Goal: Transaction & Acquisition: Purchase product/service

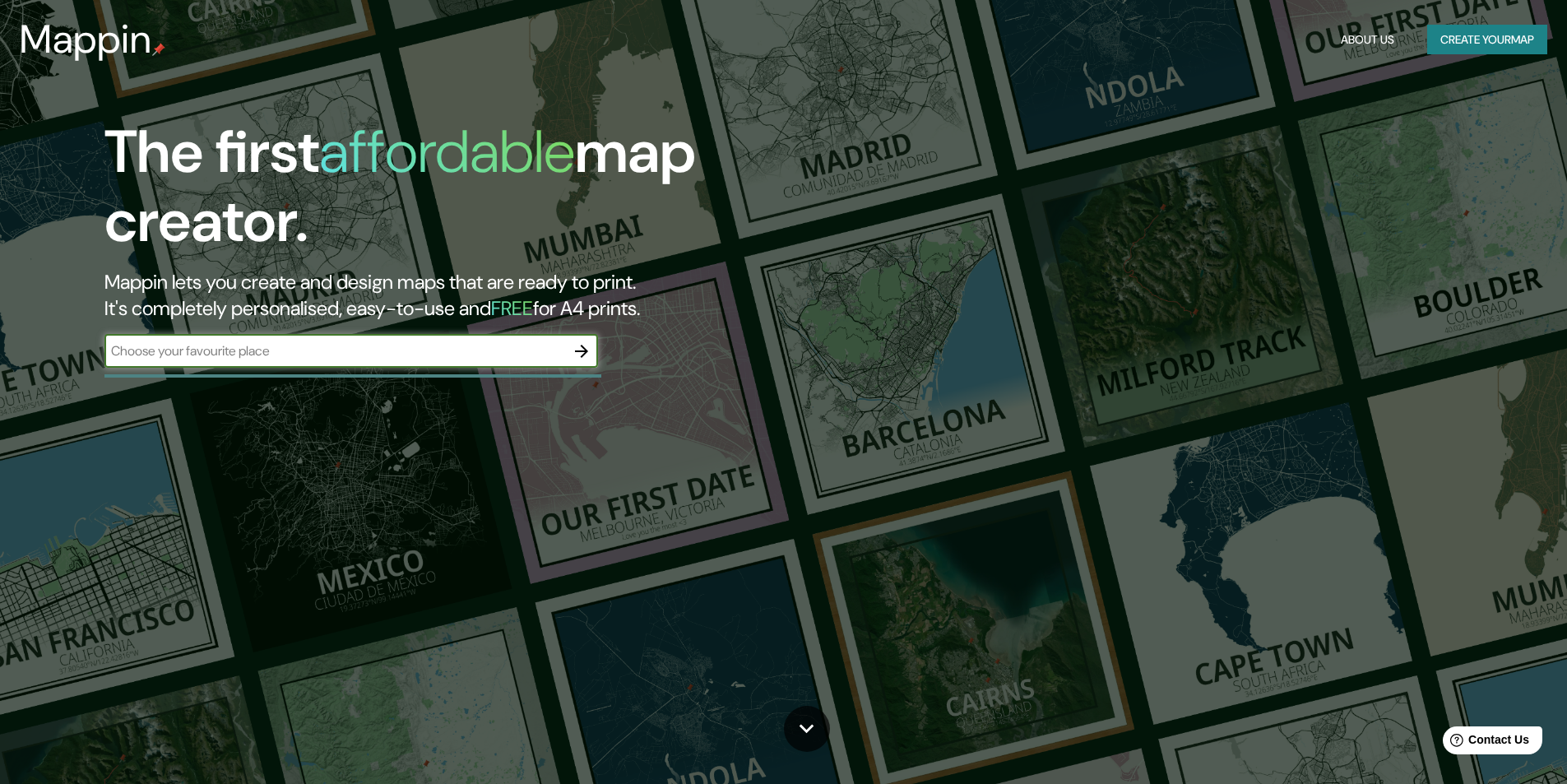
click at [290, 341] on input "text" at bounding box center [335, 351] width 461 height 19
type input "AREQUIPA"
click at [583, 346] on icon "button" at bounding box center [582, 351] width 14 height 14
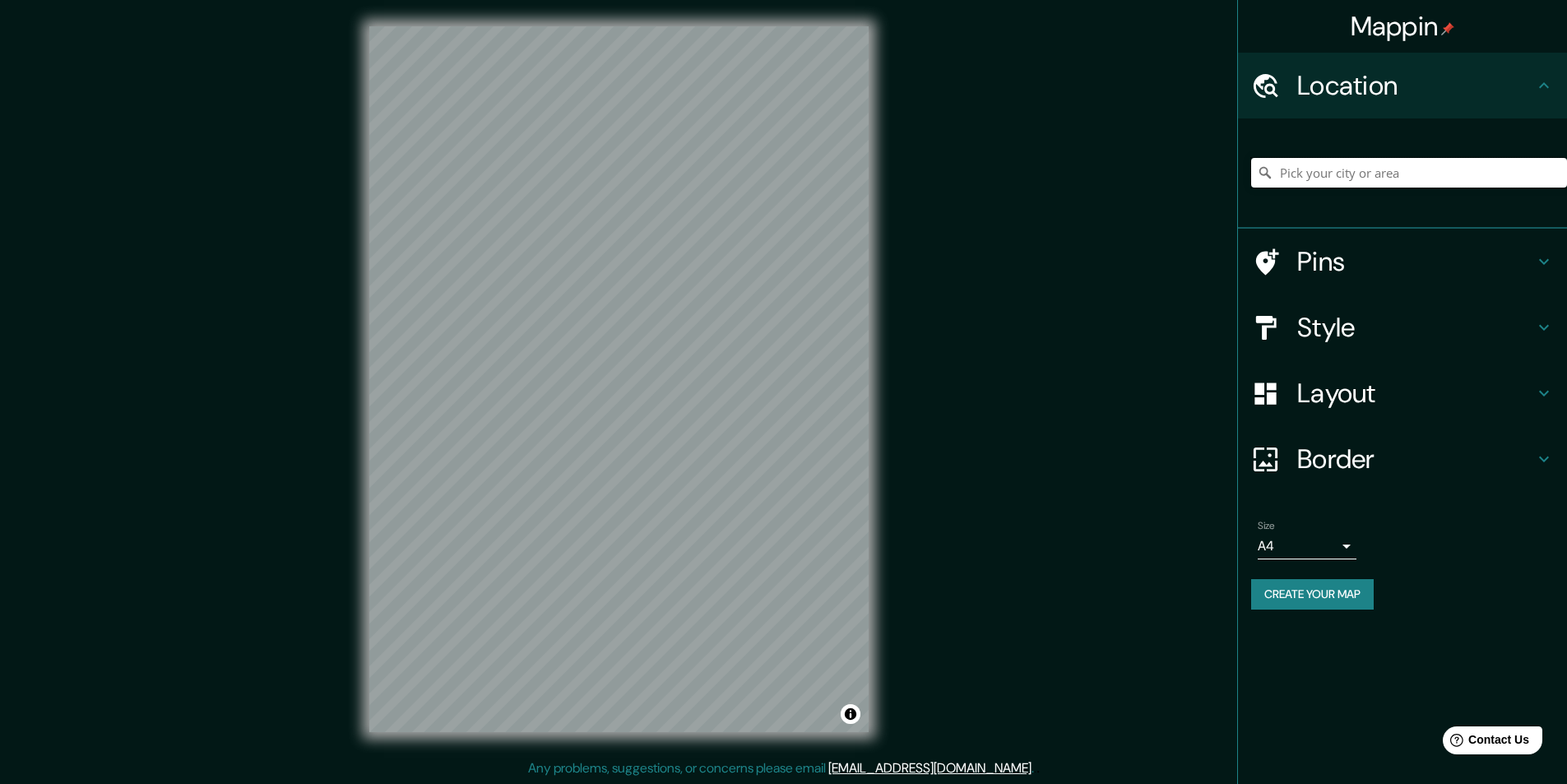
click at [1368, 179] on input "Pick your city or area" at bounding box center [1409, 173] width 316 height 30
type input "[GEOGRAPHIC_DATA], [GEOGRAPHIC_DATA], [GEOGRAPHIC_DATA]"
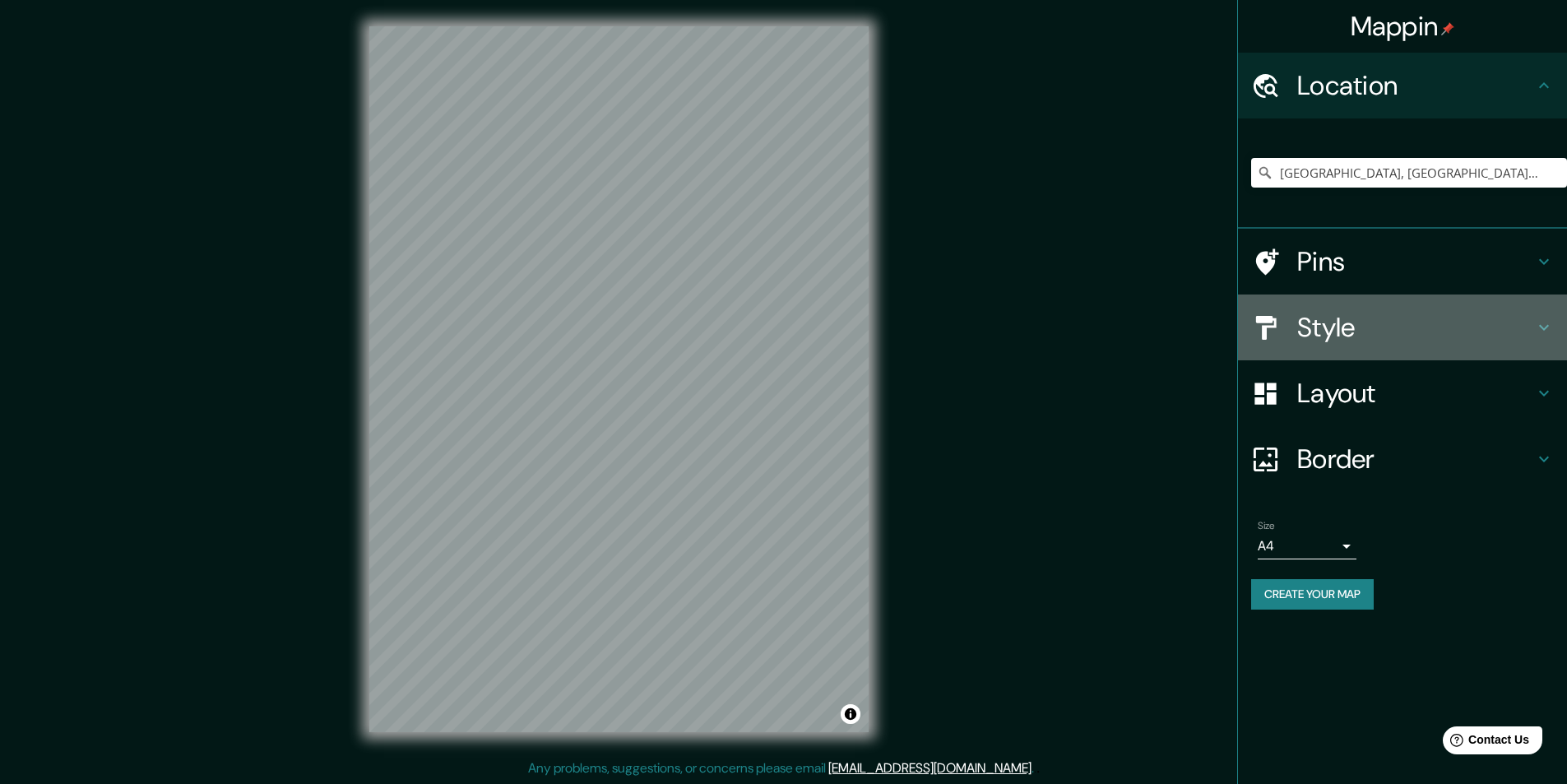
click at [1399, 314] on h4 "Style" at bounding box center [1416, 327] width 237 height 33
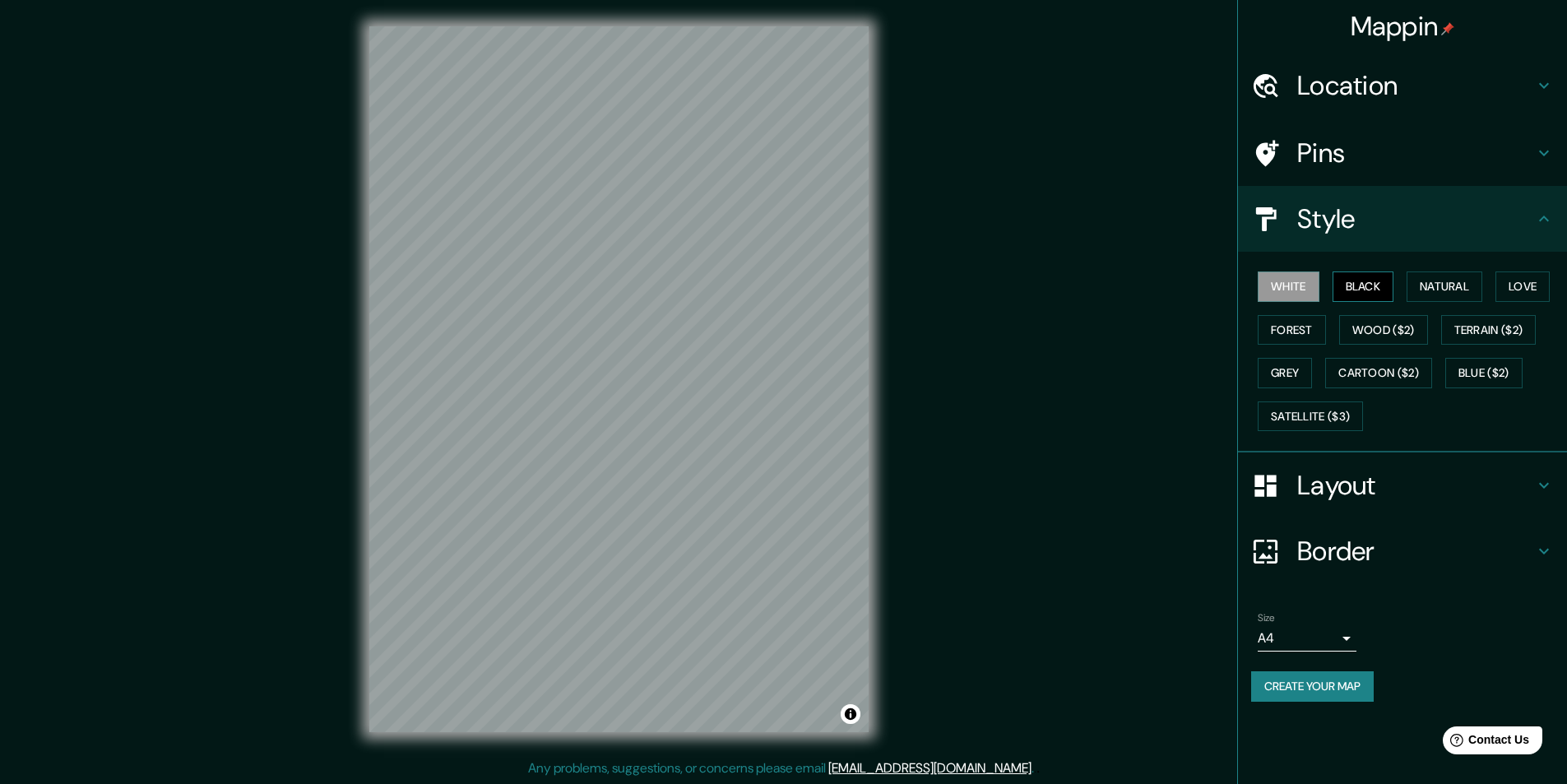
click at [1366, 283] on button "Black" at bounding box center [1363, 286] width 62 height 31
click at [1288, 333] on button "Forest" at bounding box center [1292, 331] width 69 height 31
click at [1429, 287] on button "Natural" at bounding box center [1444, 286] width 75 height 31
click at [1533, 287] on button "Love" at bounding box center [1523, 286] width 54 height 31
click at [1372, 343] on button "Wood ($2)" at bounding box center [1384, 331] width 89 height 31
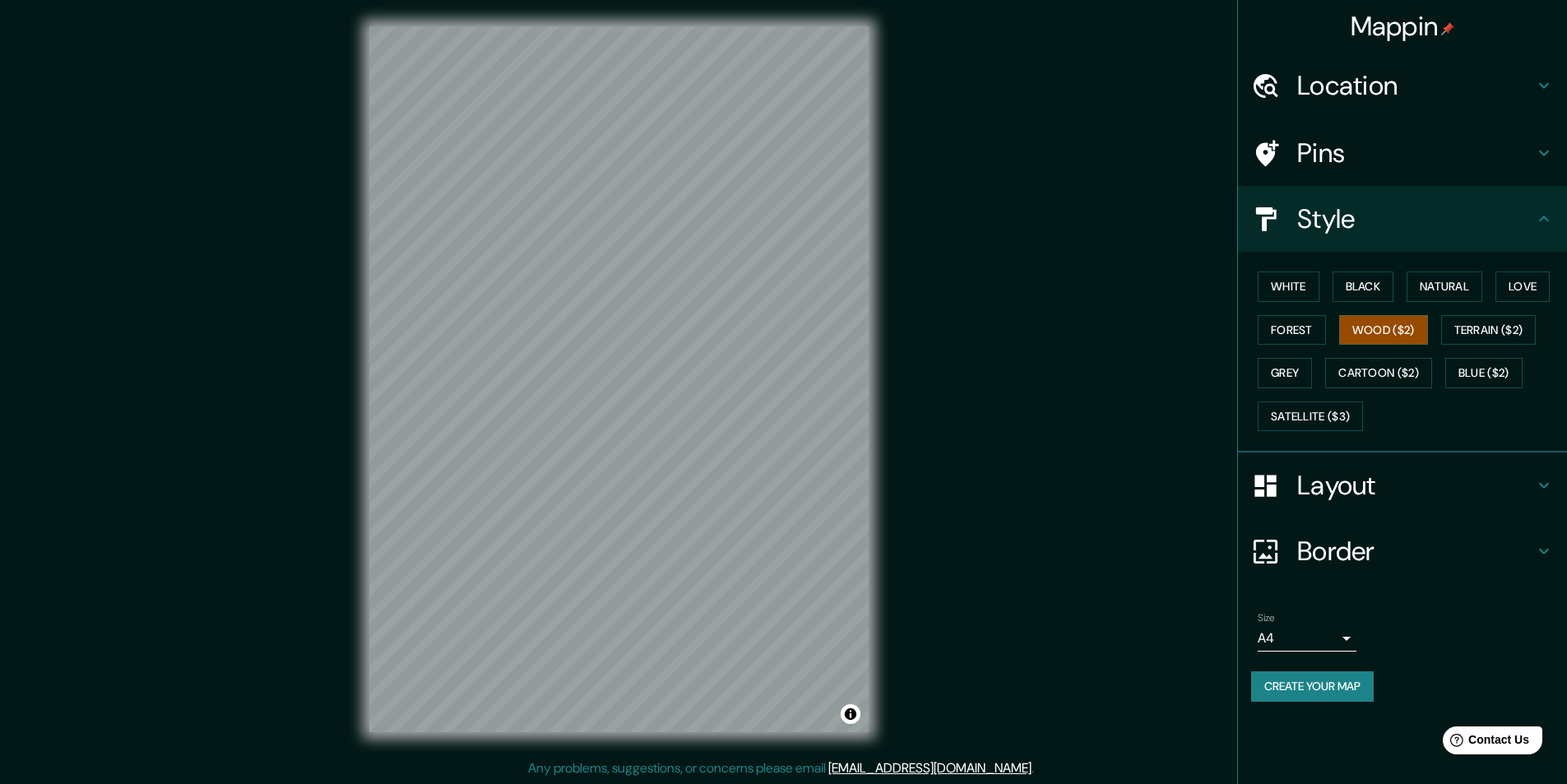
click at [1501, 344] on div "White Black Natural Love Forest Wood ($2) Terrain ($2) Grey Cartoon ($2) Blue (…" at bounding box center [1409, 351] width 316 height 173
click at [1499, 335] on button "Terrain ($2)" at bounding box center [1489, 331] width 96 height 31
click at [1409, 377] on button "Cartoon ($2)" at bounding box center [1379, 373] width 107 height 31
click at [1489, 377] on button "Blue ($2)" at bounding box center [1484, 373] width 77 height 31
click at [1477, 336] on button "Terrain ($2)" at bounding box center [1489, 331] width 96 height 31
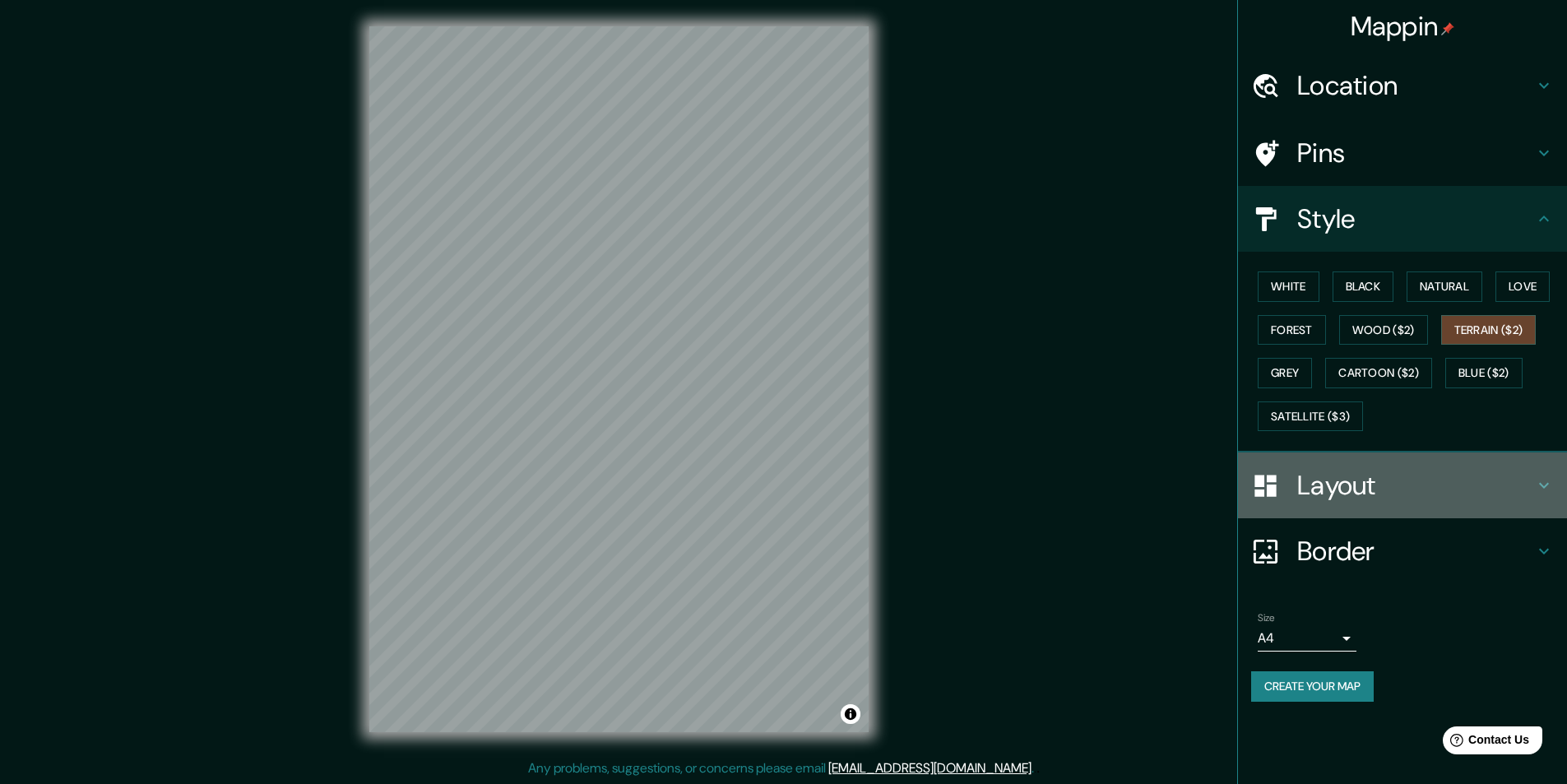
click at [1353, 490] on h4 "Layout" at bounding box center [1416, 485] width 237 height 33
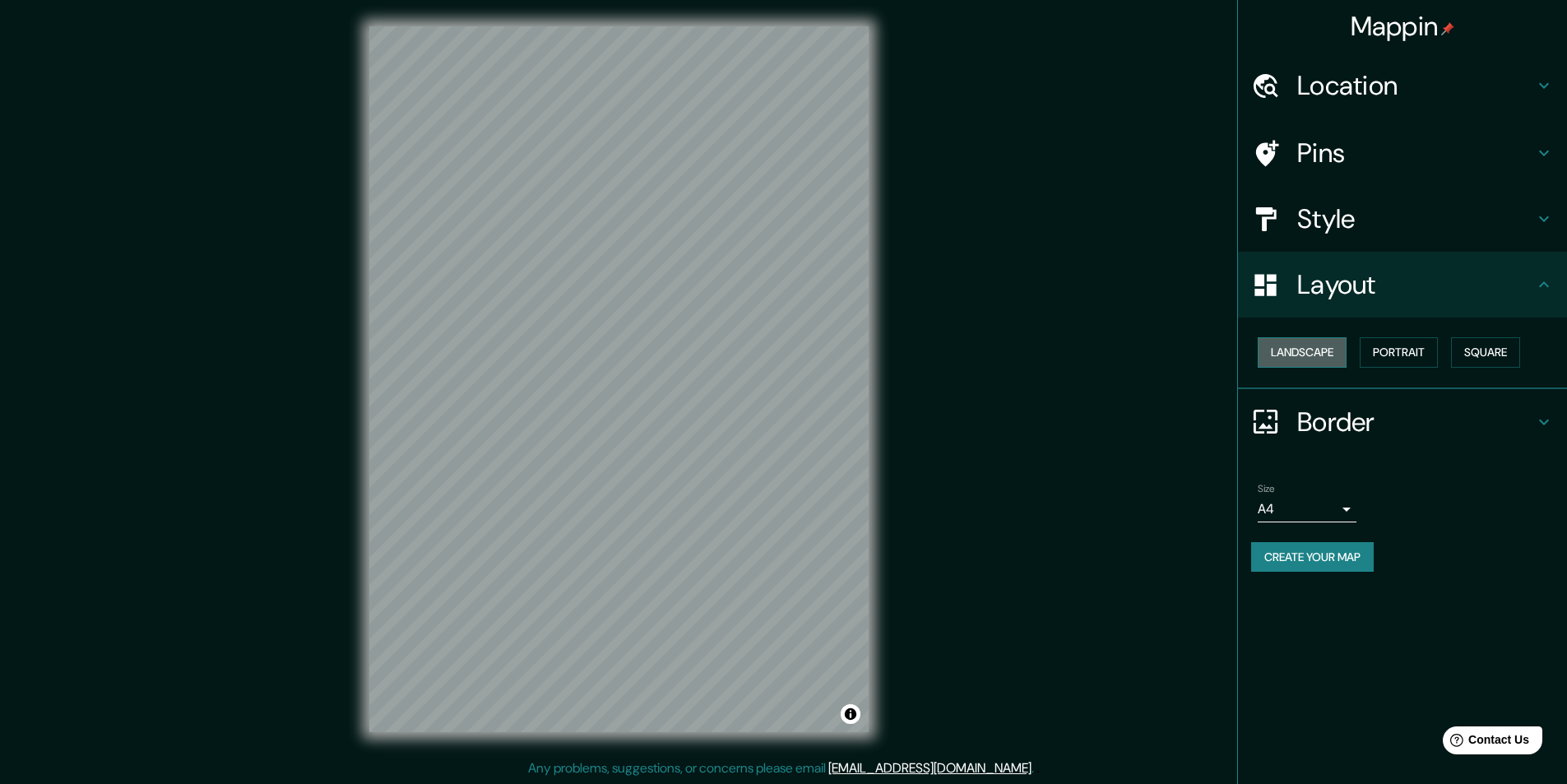
click at [1321, 349] on button "Landscape" at bounding box center [1303, 353] width 89 height 31
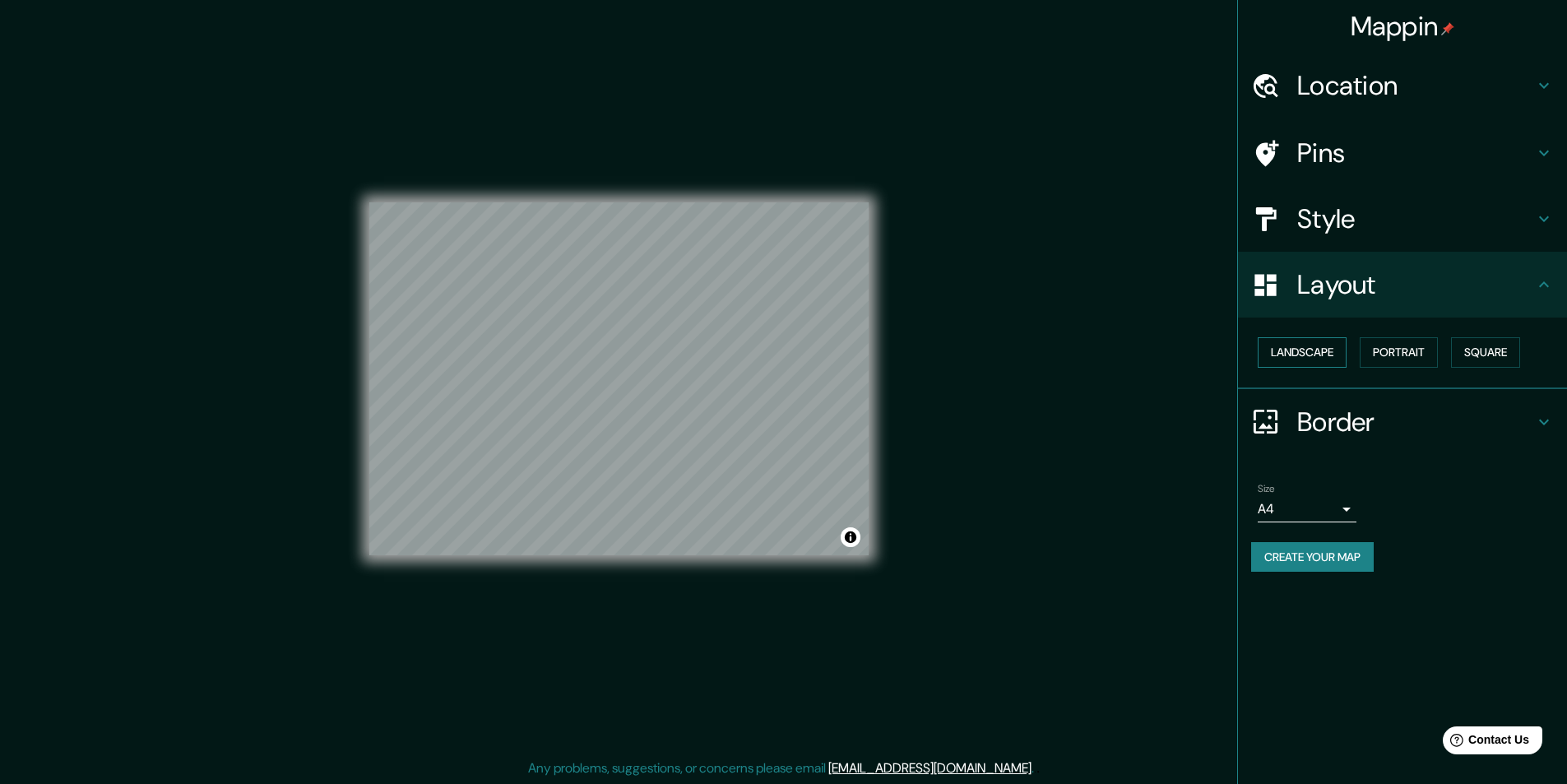
click at [1321, 349] on button "Landscape" at bounding box center [1303, 353] width 89 height 31
click at [1405, 360] on button "Portrait" at bounding box center [1399, 353] width 78 height 31
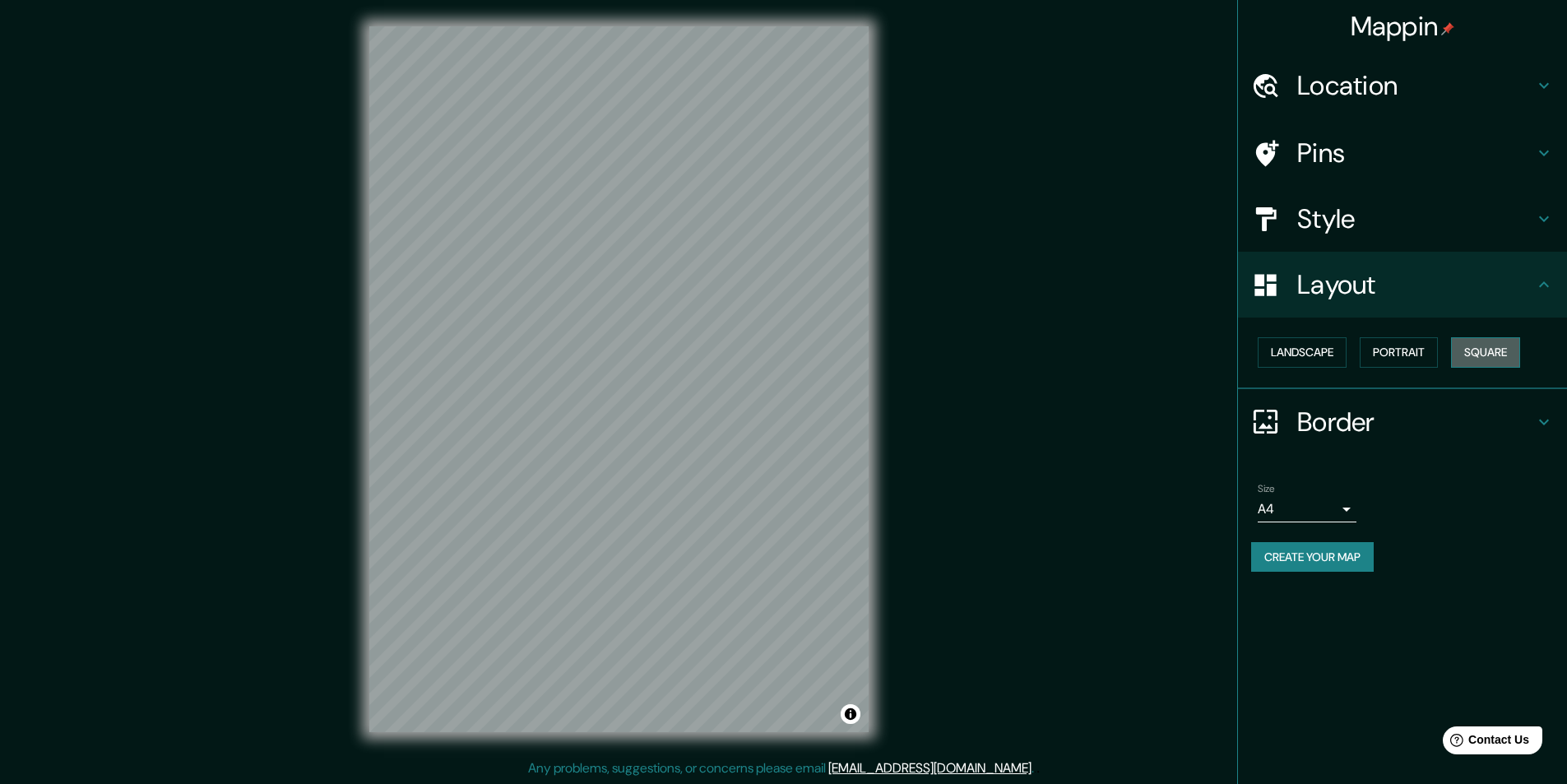
click at [1499, 360] on button "Square" at bounding box center [1486, 353] width 69 height 31
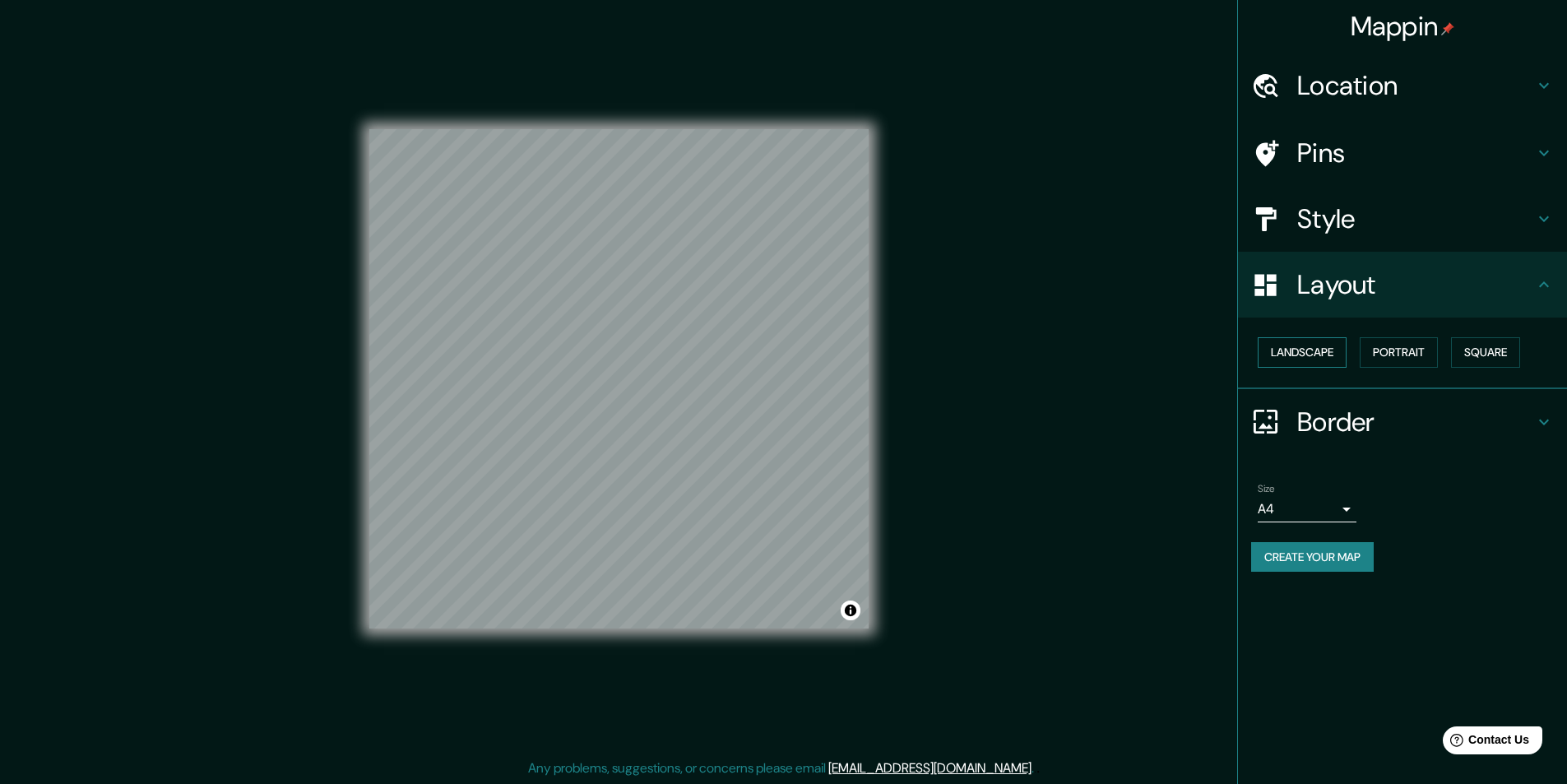
click at [1285, 338] on button "Landscape" at bounding box center [1303, 353] width 89 height 31
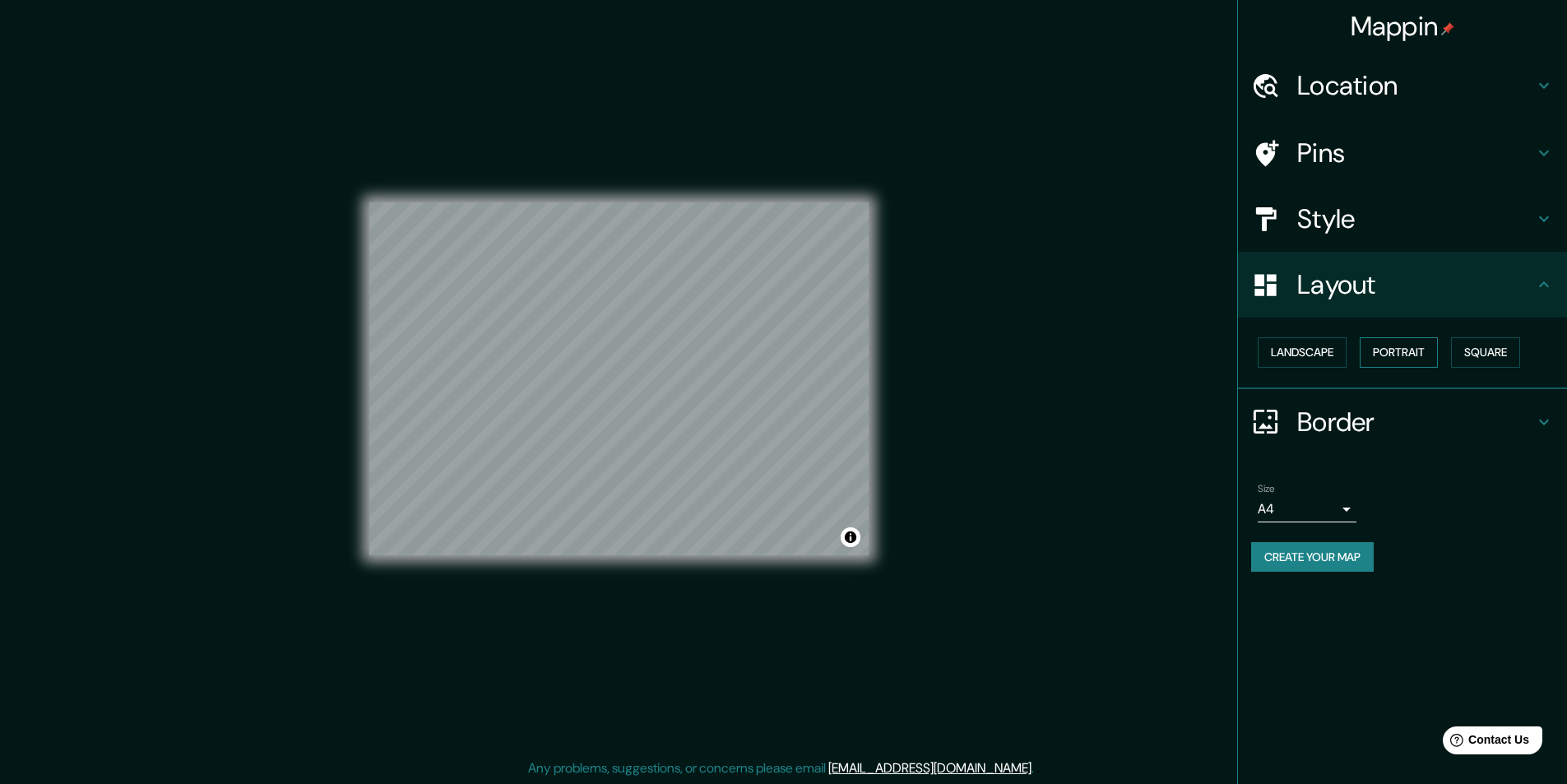
click at [1427, 358] on button "Portrait" at bounding box center [1399, 353] width 78 height 31
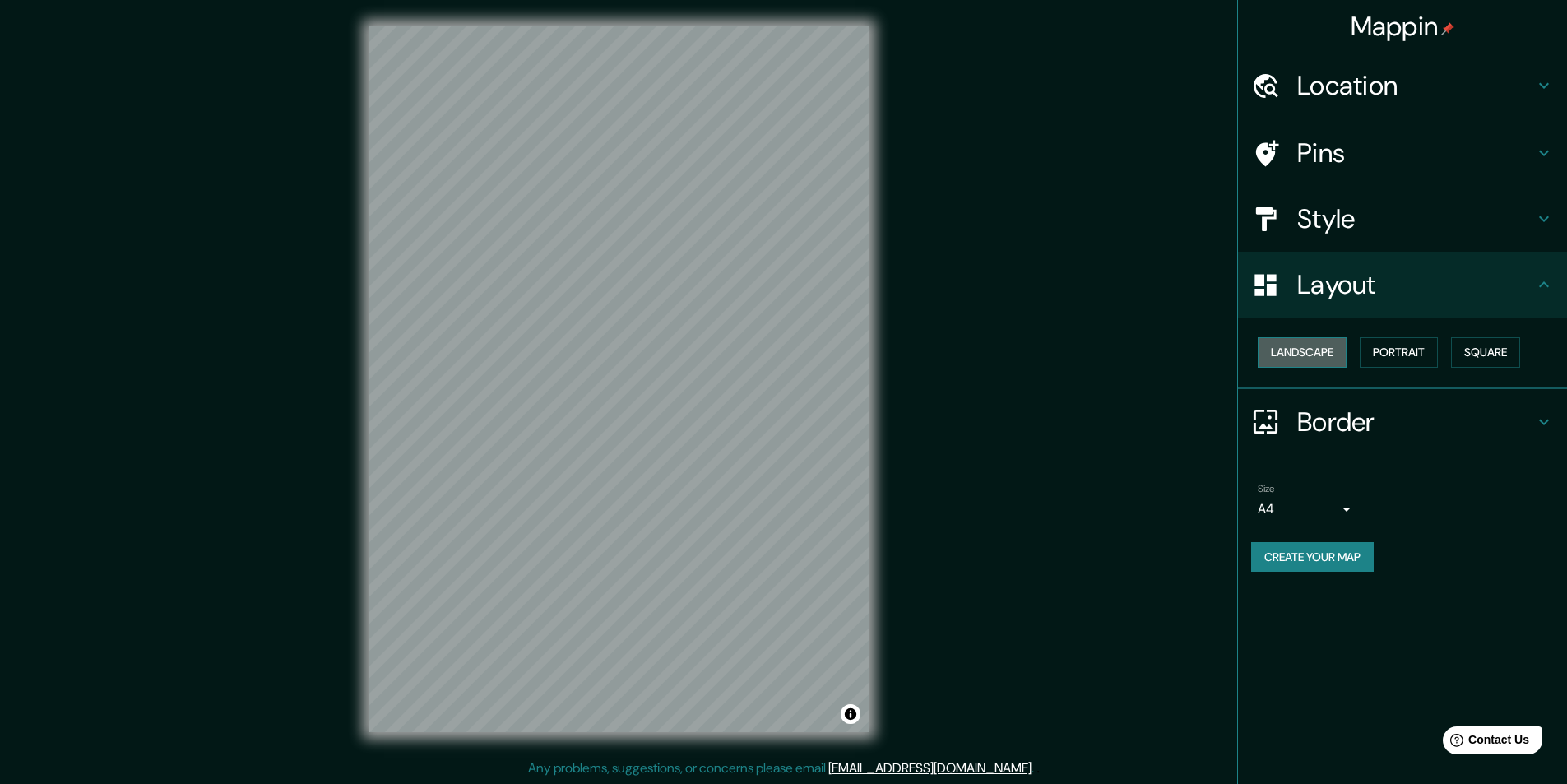
click at [1291, 359] on button "Landscape" at bounding box center [1303, 353] width 89 height 31
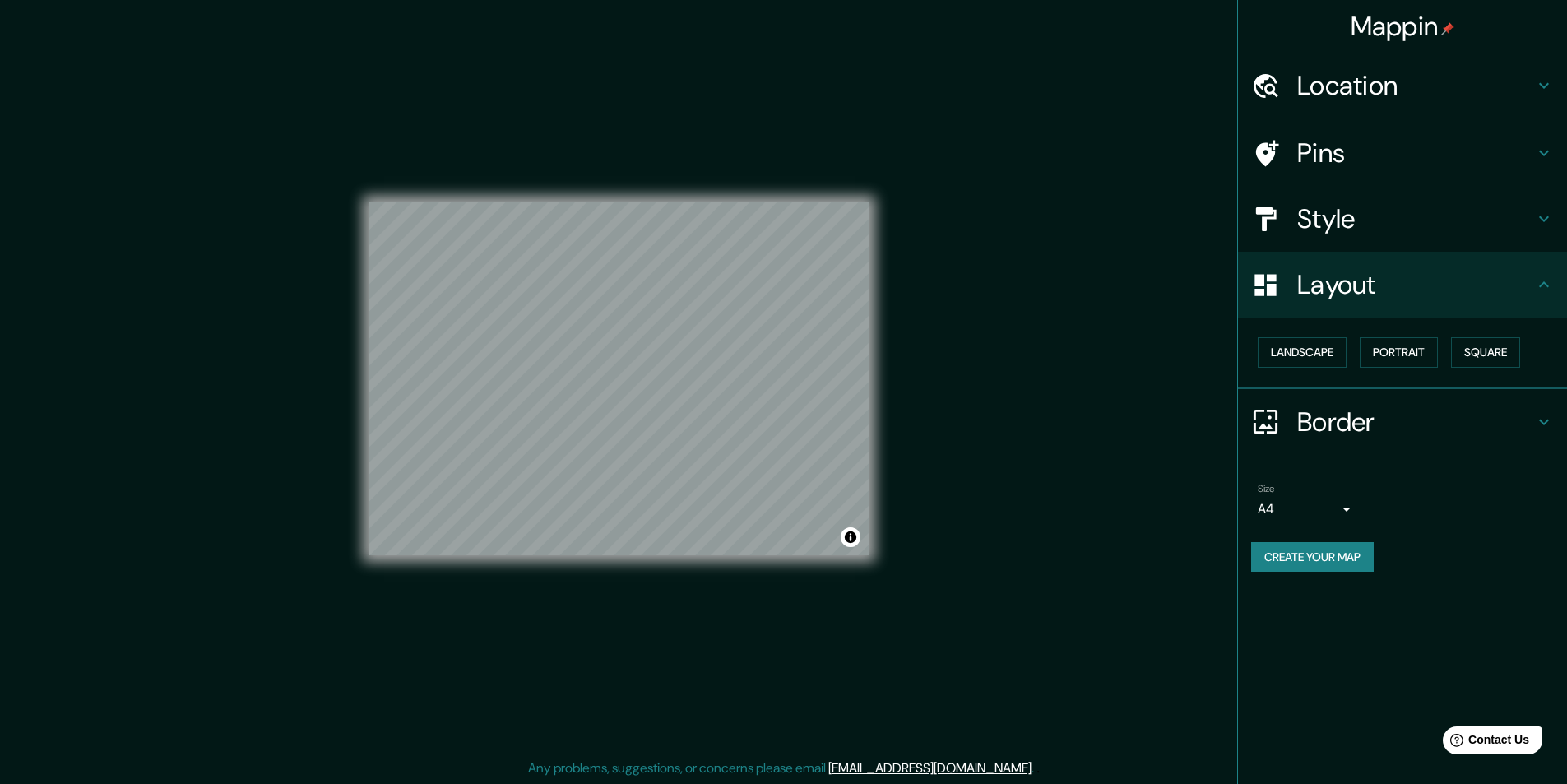
click at [1313, 148] on h4 "Pins" at bounding box center [1416, 153] width 237 height 33
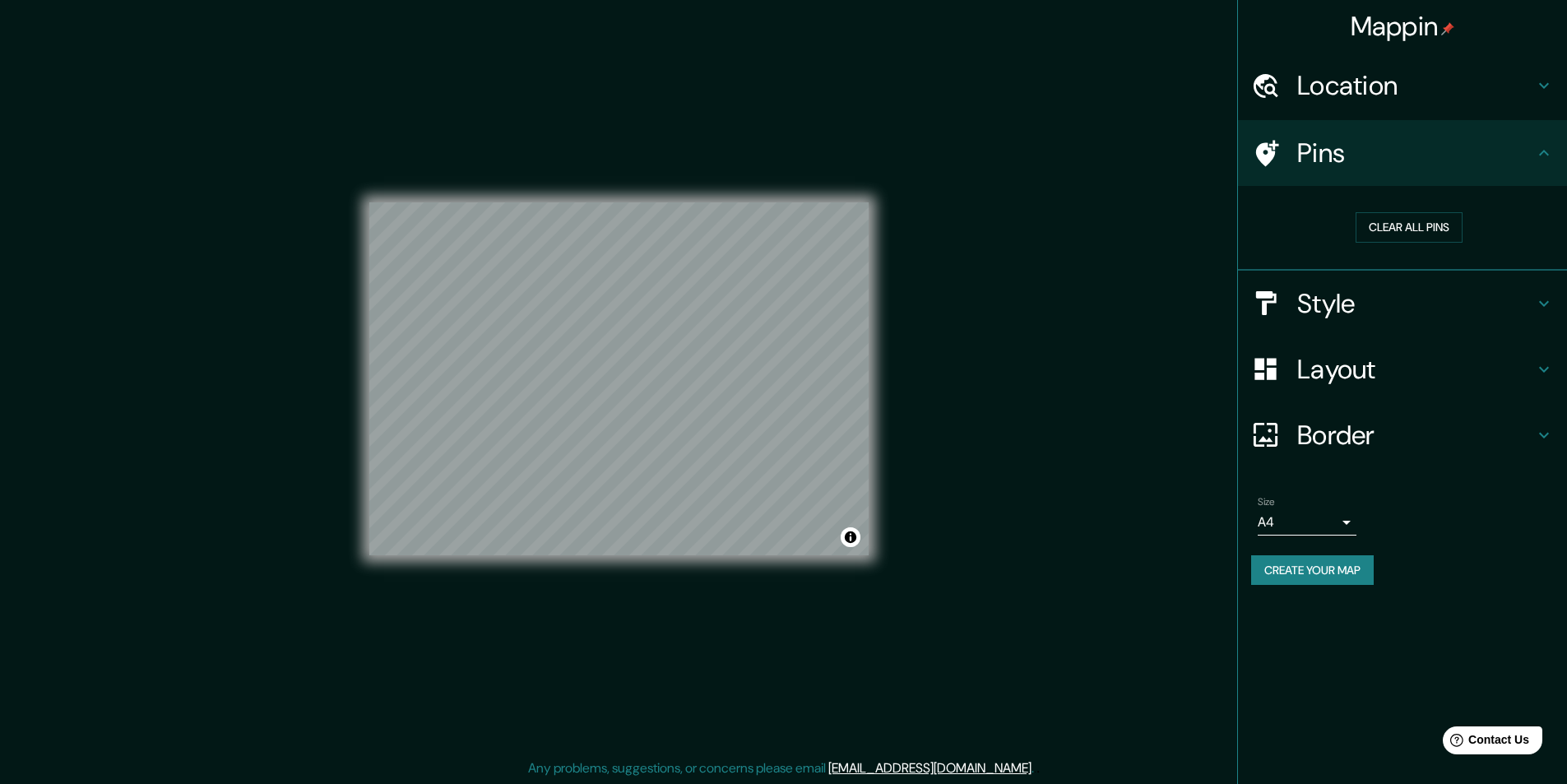
click at [1337, 293] on h4 "Style" at bounding box center [1416, 304] width 237 height 33
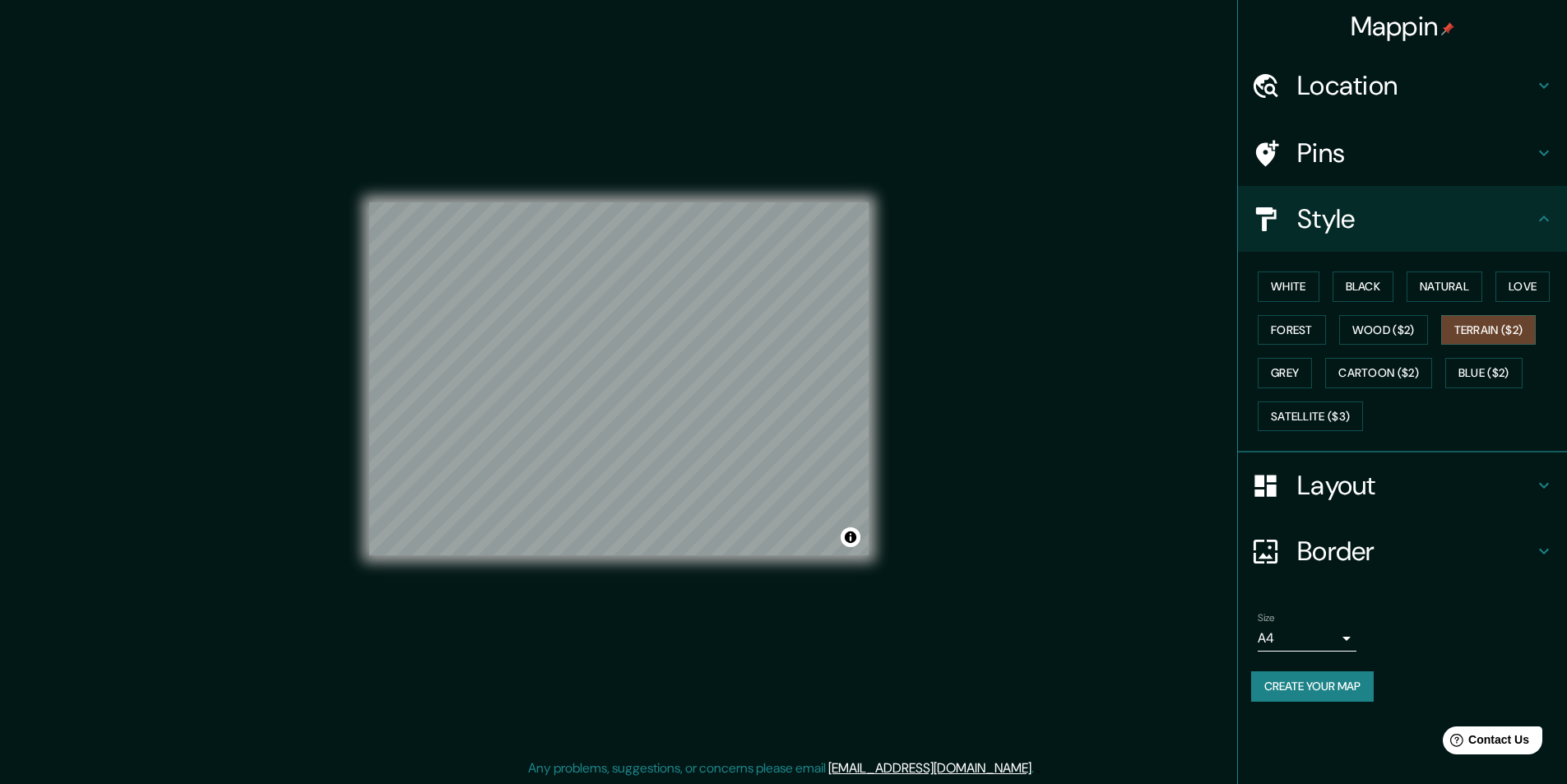
click at [1295, 322] on button "Forest" at bounding box center [1292, 331] width 69 height 31
click at [1296, 295] on button "White" at bounding box center [1289, 286] width 62 height 31
click at [1349, 286] on button "Black" at bounding box center [1363, 286] width 62 height 31
click at [1305, 282] on button "White" at bounding box center [1289, 286] width 62 height 31
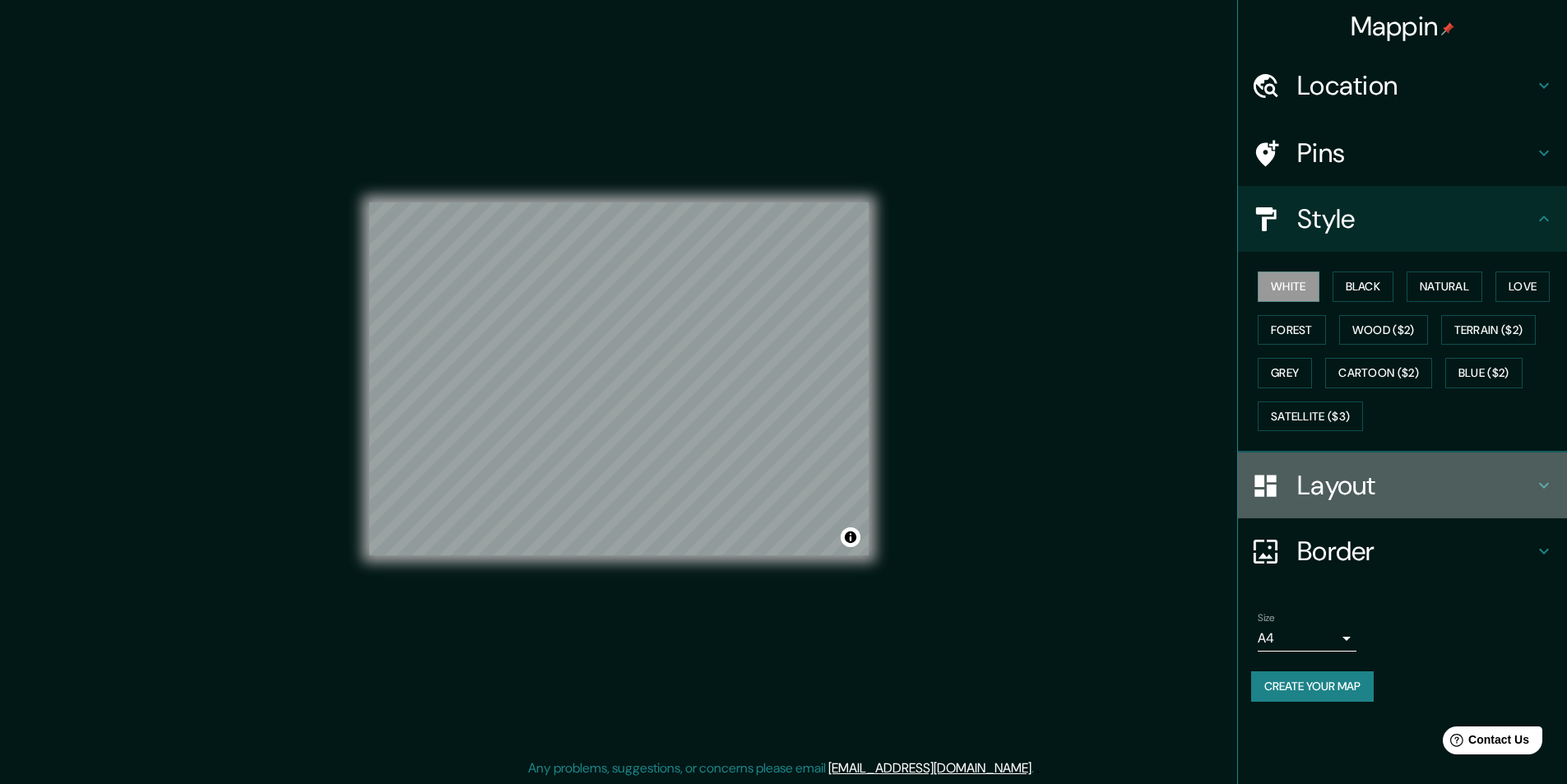
click at [1335, 499] on h4 "Layout" at bounding box center [1416, 485] width 237 height 33
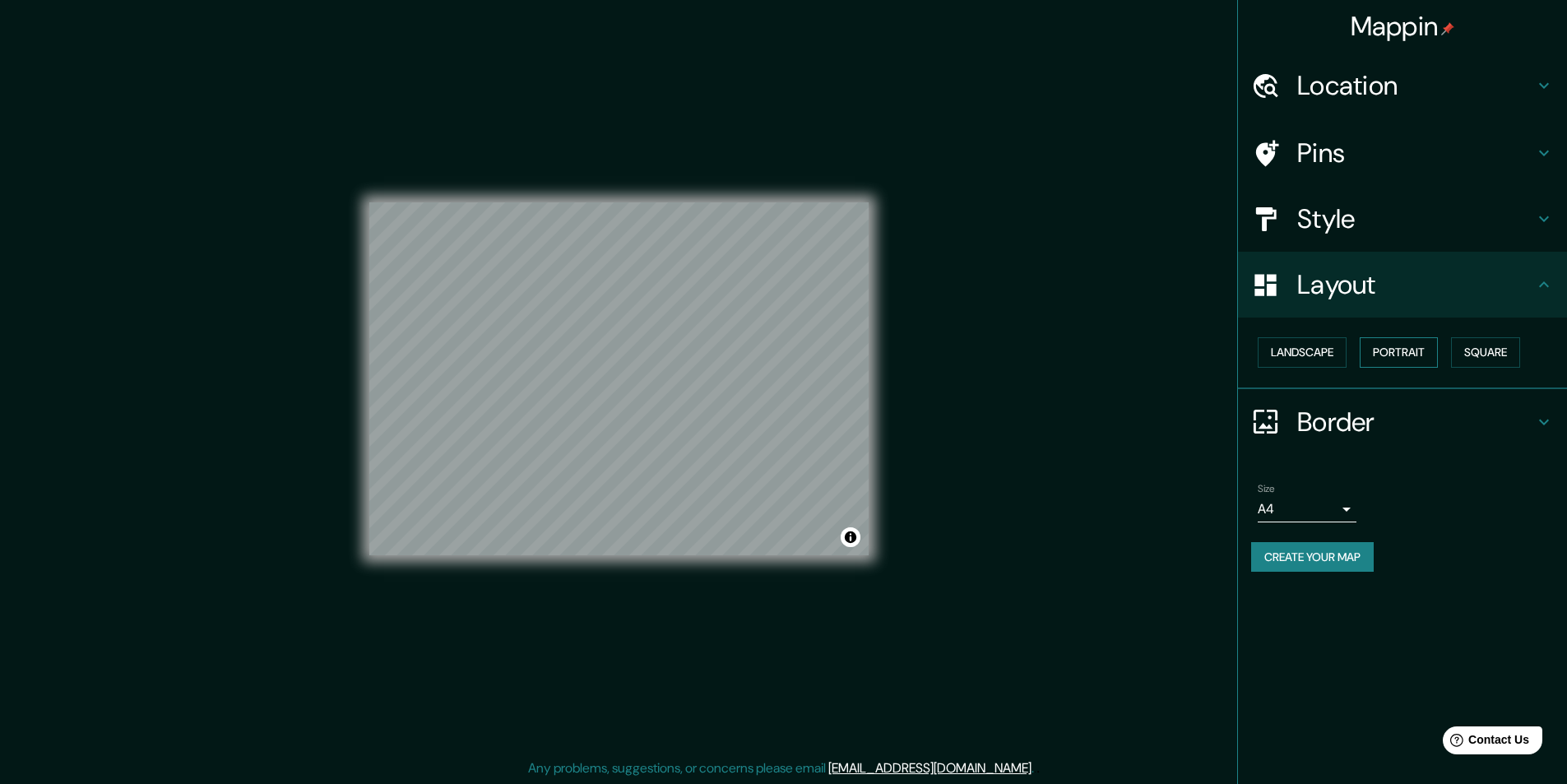
click at [1395, 351] on button "Portrait" at bounding box center [1399, 353] width 78 height 31
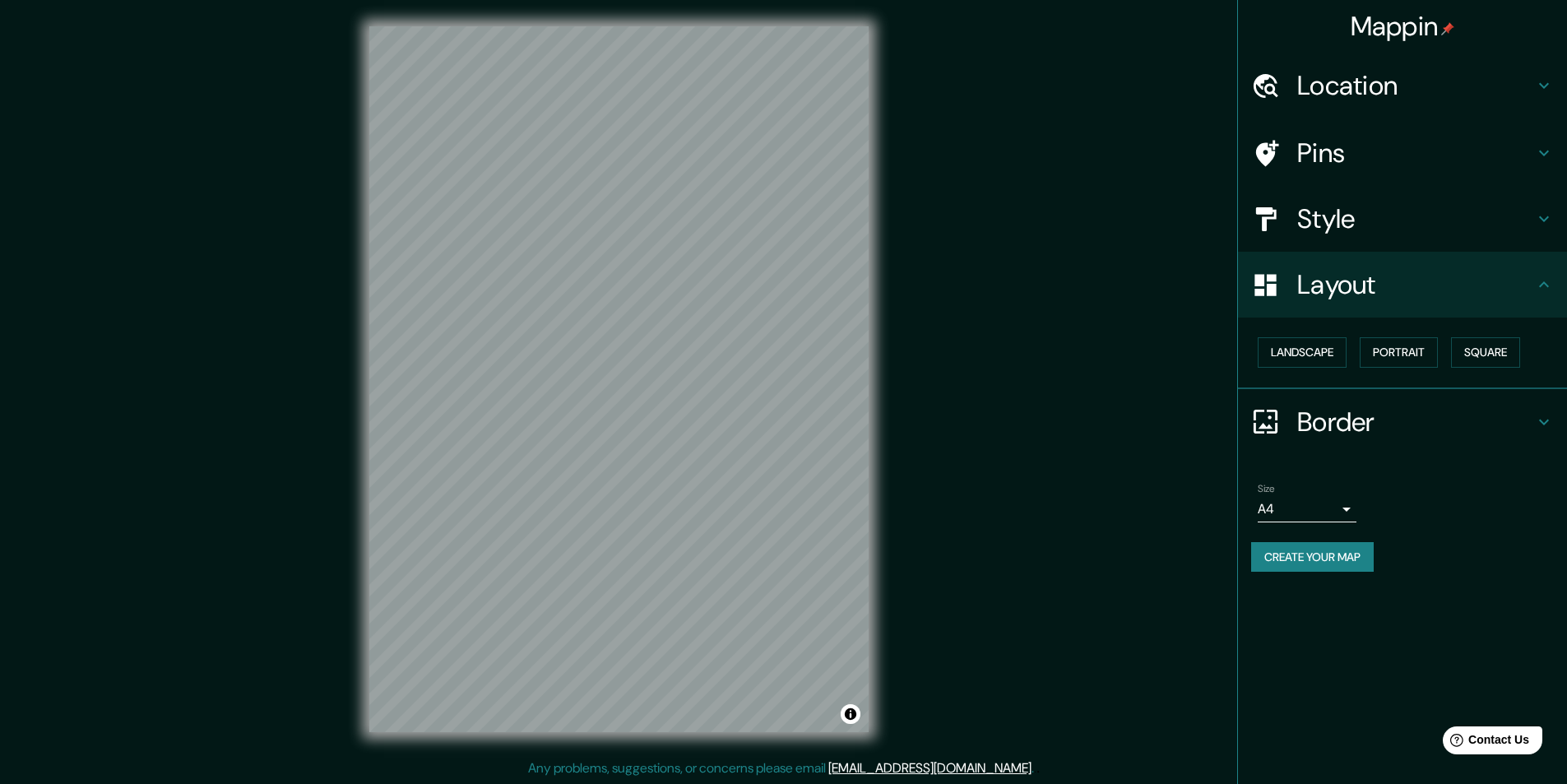
click at [1396, 226] on h4 "Style" at bounding box center [1416, 219] width 237 height 33
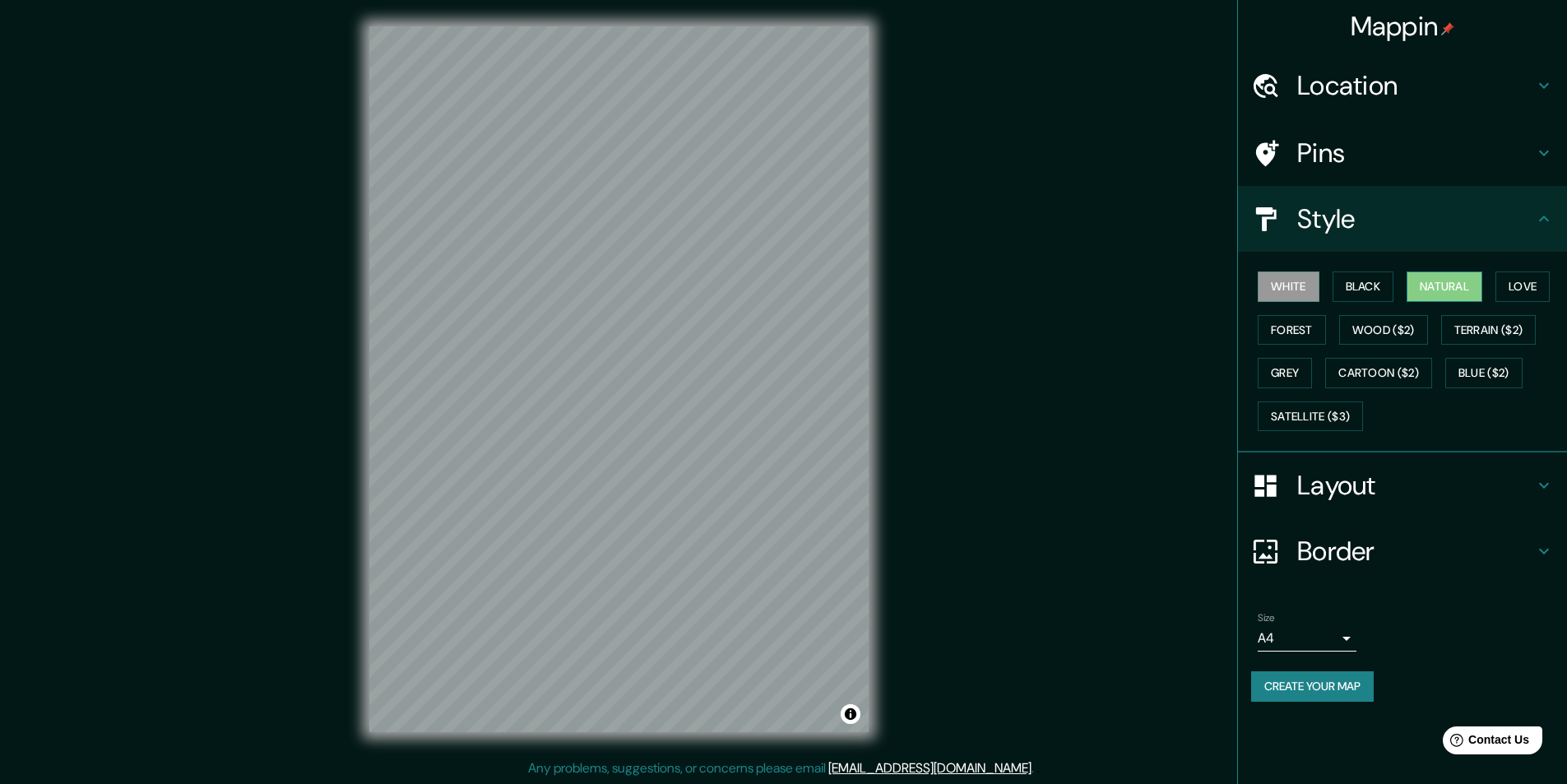
click at [1475, 285] on button "Natural" at bounding box center [1444, 286] width 75 height 31
click at [1516, 296] on button "Love" at bounding box center [1523, 286] width 54 height 31
click at [1411, 340] on button "Wood ($2)" at bounding box center [1384, 331] width 89 height 31
click at [1301, 381] on button "Grey" at bounding box center [1285, 373] width 54 height 31
click at [1302, 336] on button "Forest" at bounding box center [1292, 331] width 69 height 31
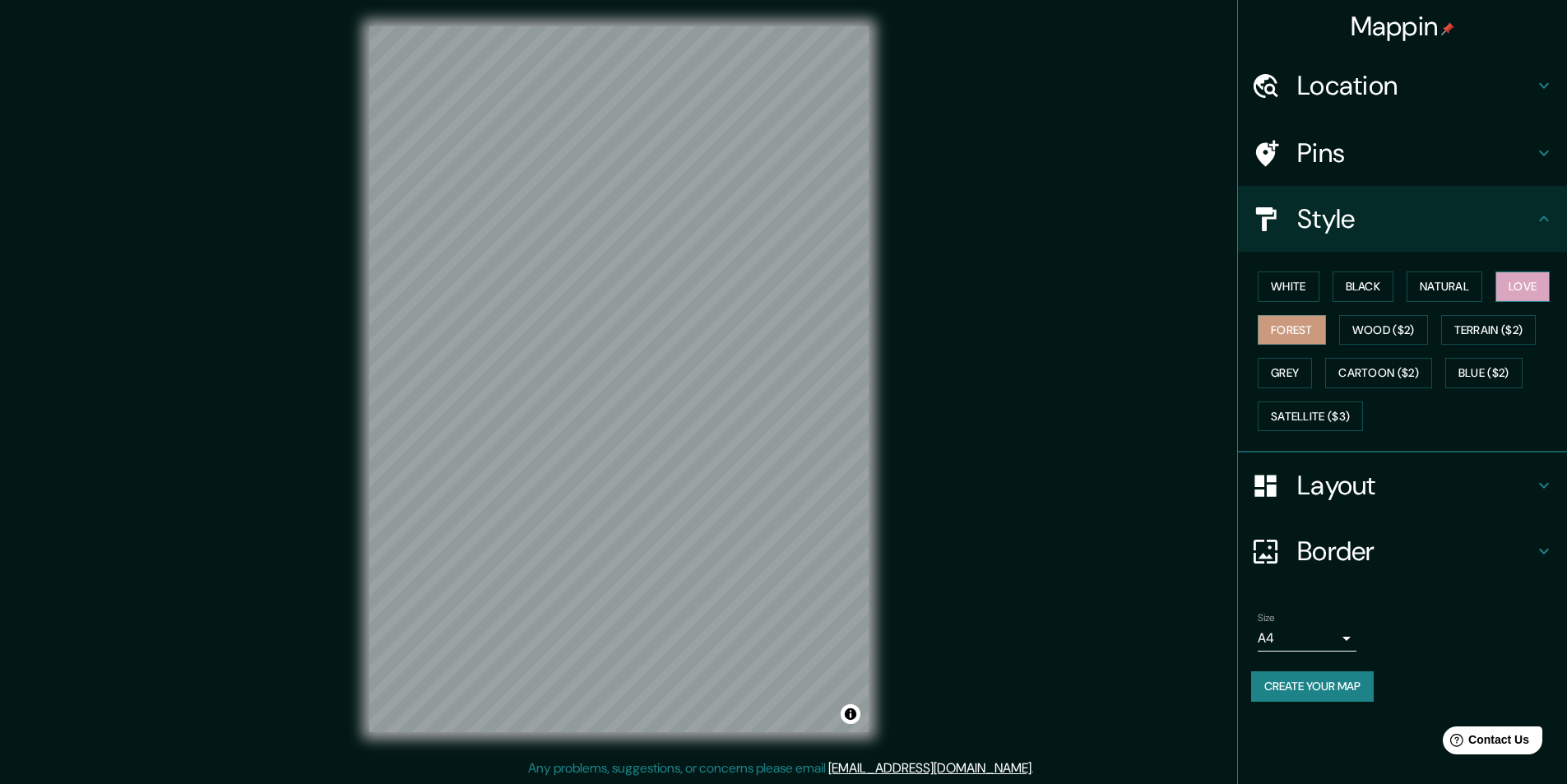
click at [1509, 292] on button "Love" at bounding box center [1523, 286] width 54 height 31
click at [1457, 294] on button "Natural" at bounding box center [1444, 286] width 75 height 31
click at [1496, 338] on button "Terrain ($2)" at bounding box center [1489, 331] width 96 height 31
click at [1315, 287] on button "White" at bounding box center [1289, 286] width 62 height 31
click at [1406, 88] on h4 "Location" at bounding box center [1416, 86] width 237 height 33
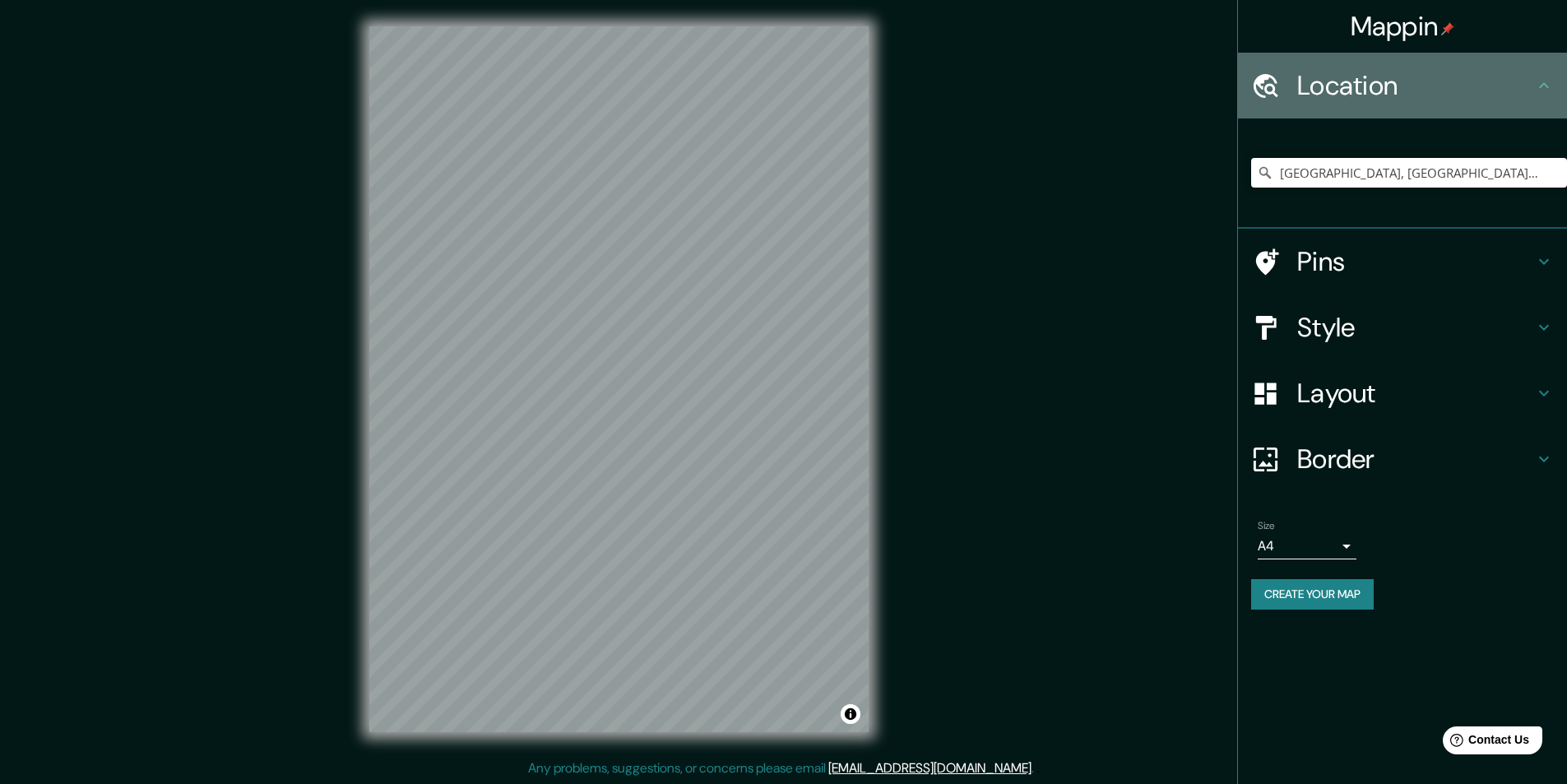
click at [1406, 88] on h4 "Location" at bounding box center [1416, 86] width 237 height 33
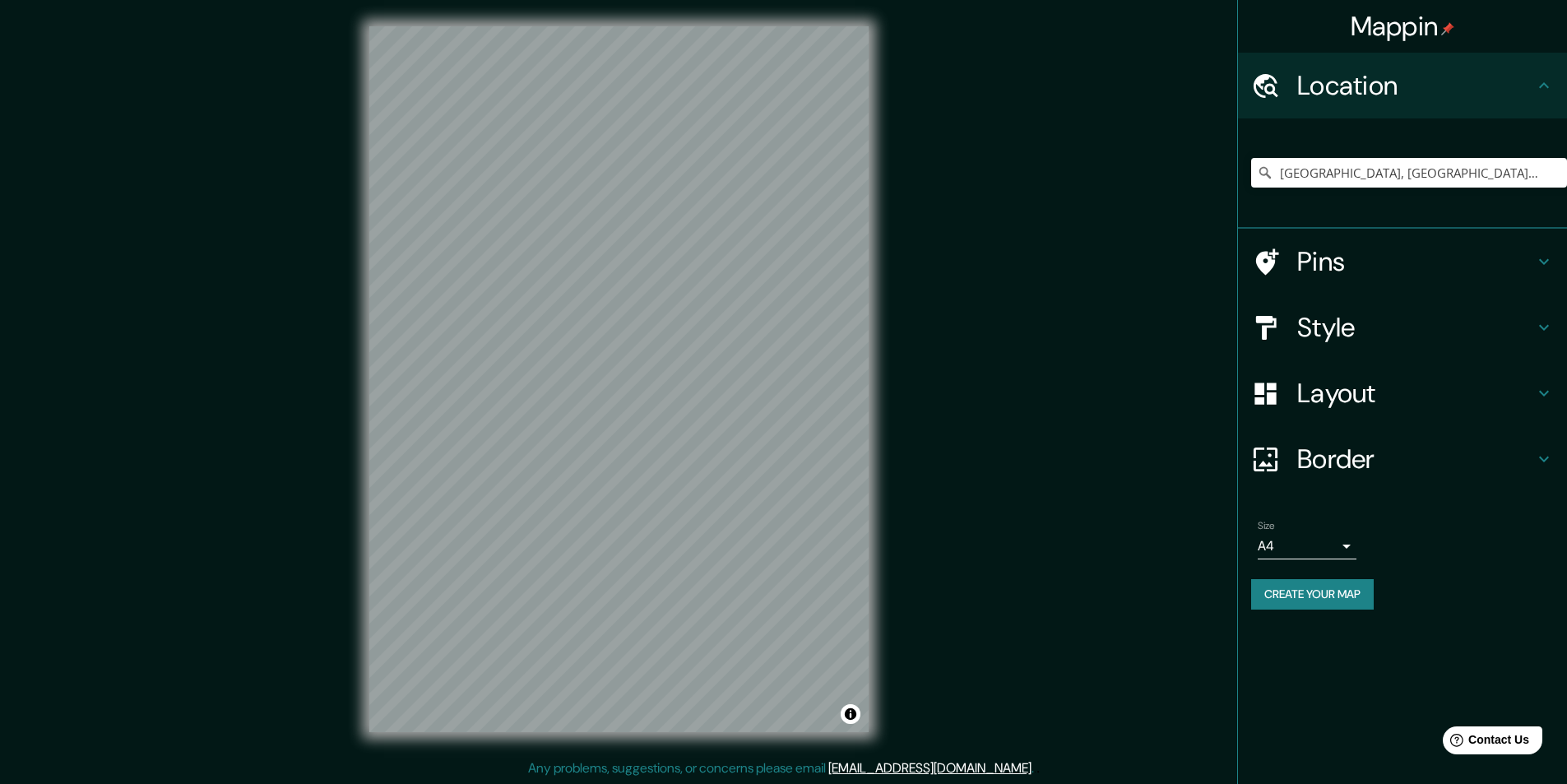
click at [1379, 260] on h4 "Pins" at bounding box center [1416, 261] width 237 height 33
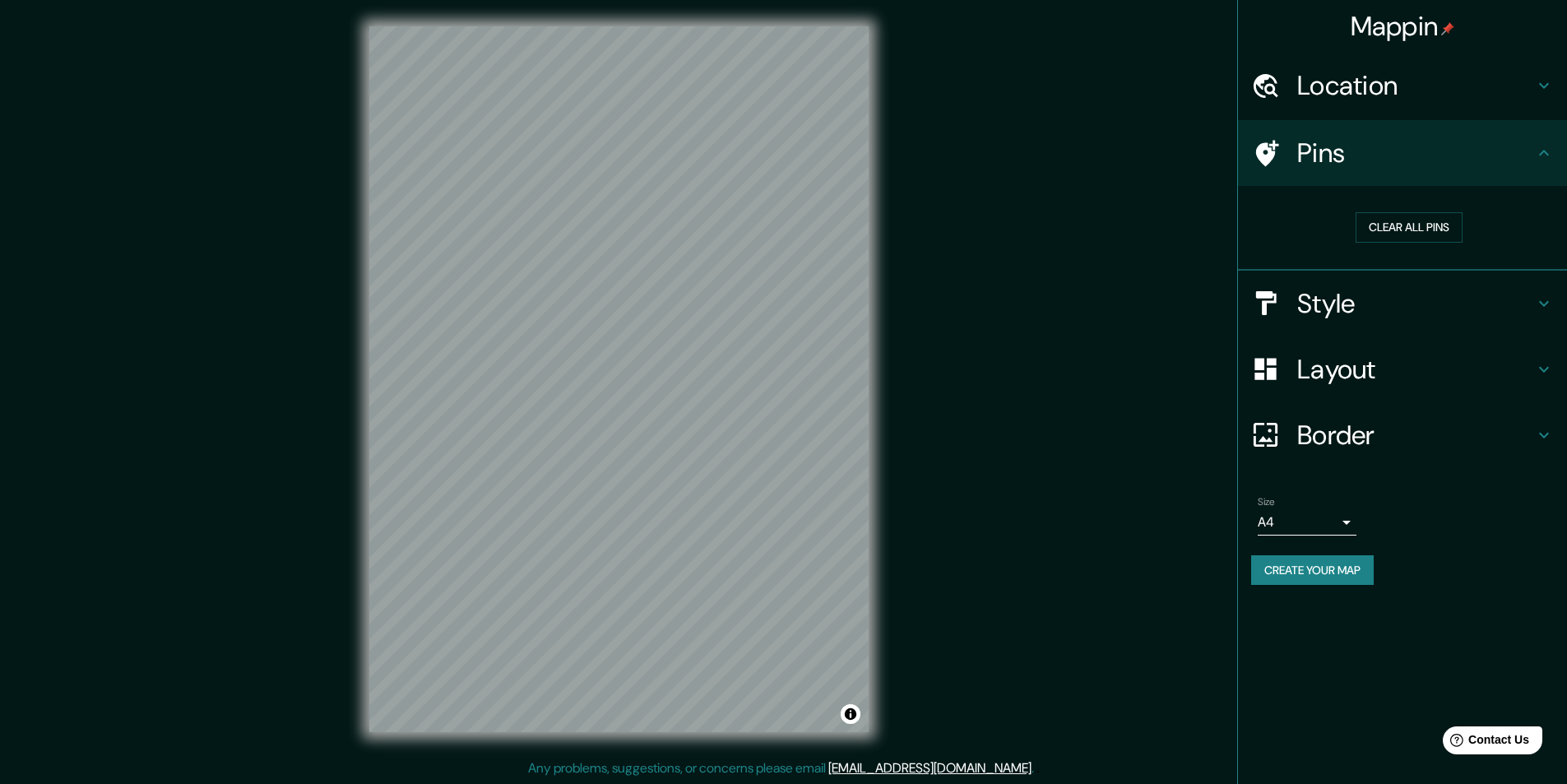
click at [1431, 310] on h4 "Style" at bounding box center [1416, 304] width 237 height 33
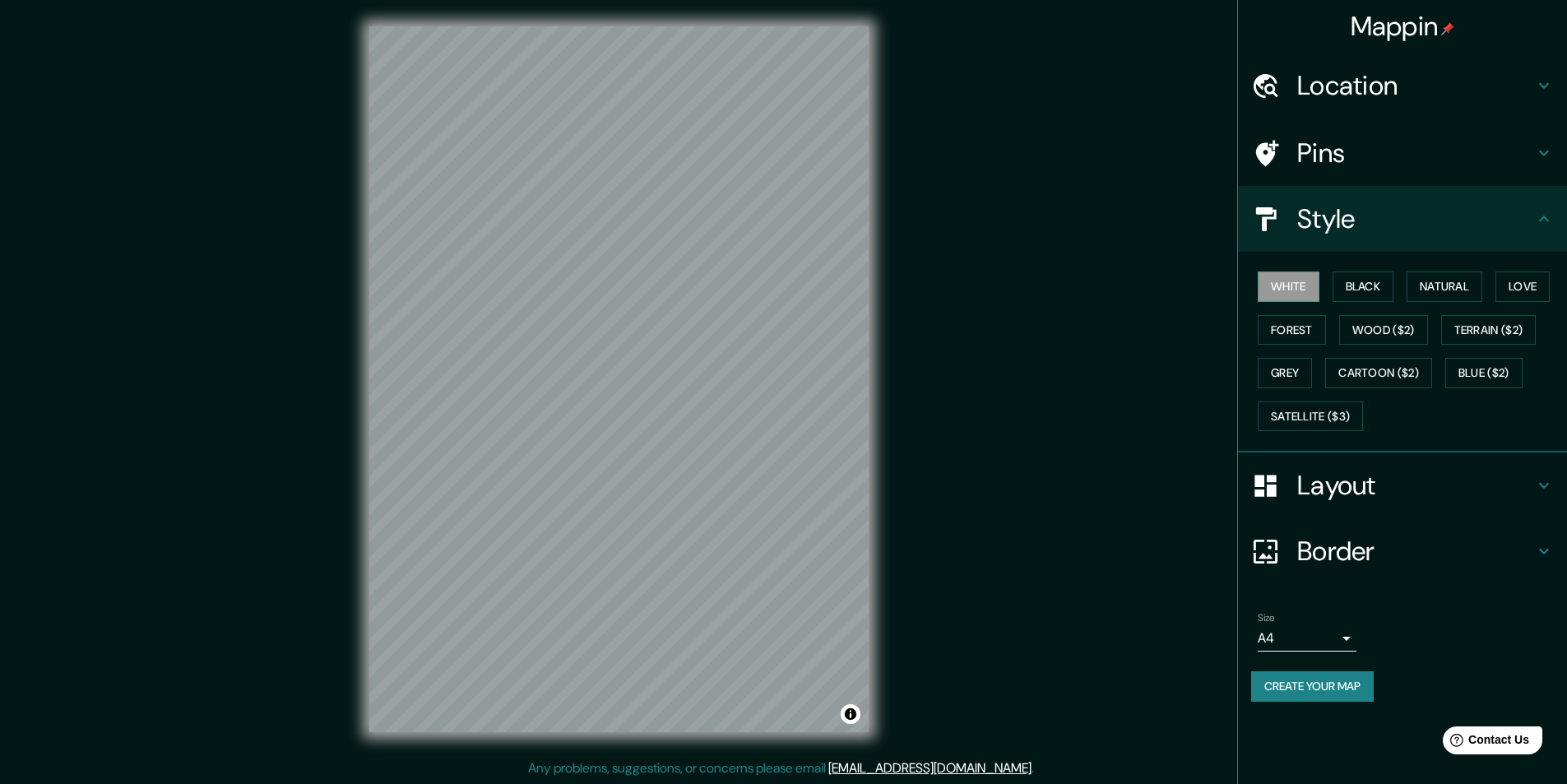
click at [1374, 483] on h4 "Layout" at bounding box center [1416, 485] width 237 height 33
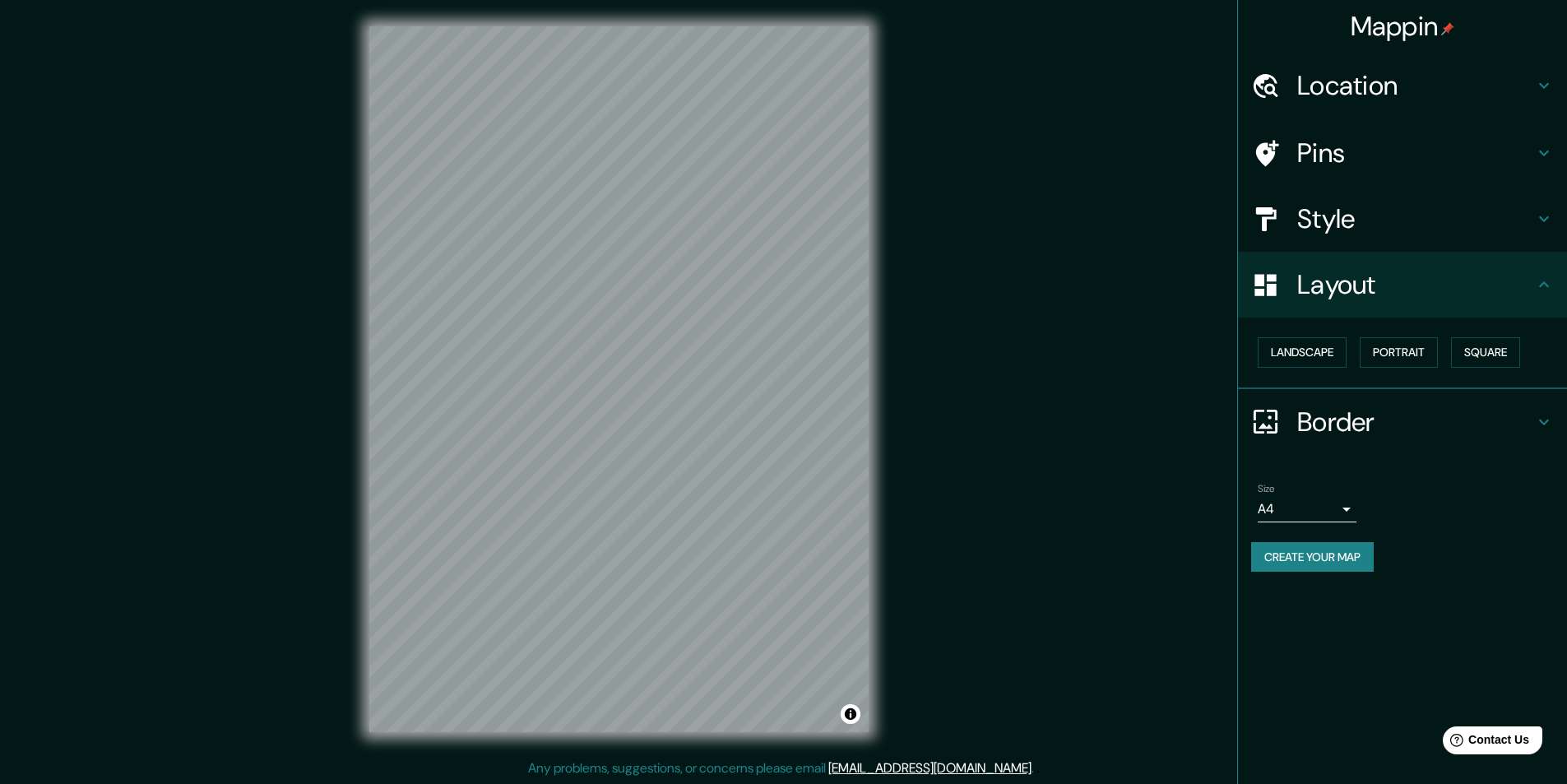
click at [1352, 430] on h4 "Border" at bounding box center [1416, 421] width 237 height 33
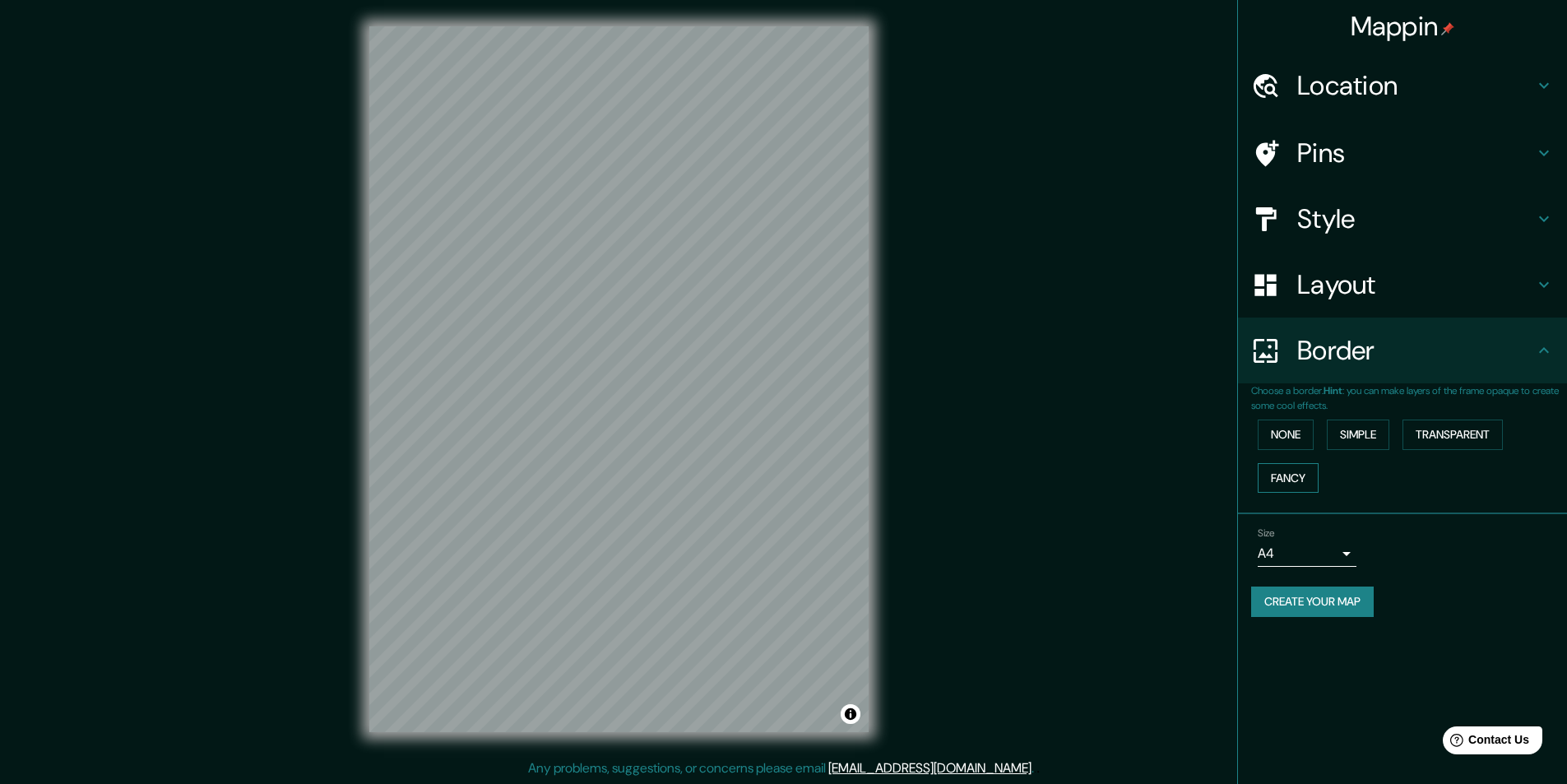
click at [1295, 486] on button "Fancy" at bounding box center [1288, 478] width 61 height 31
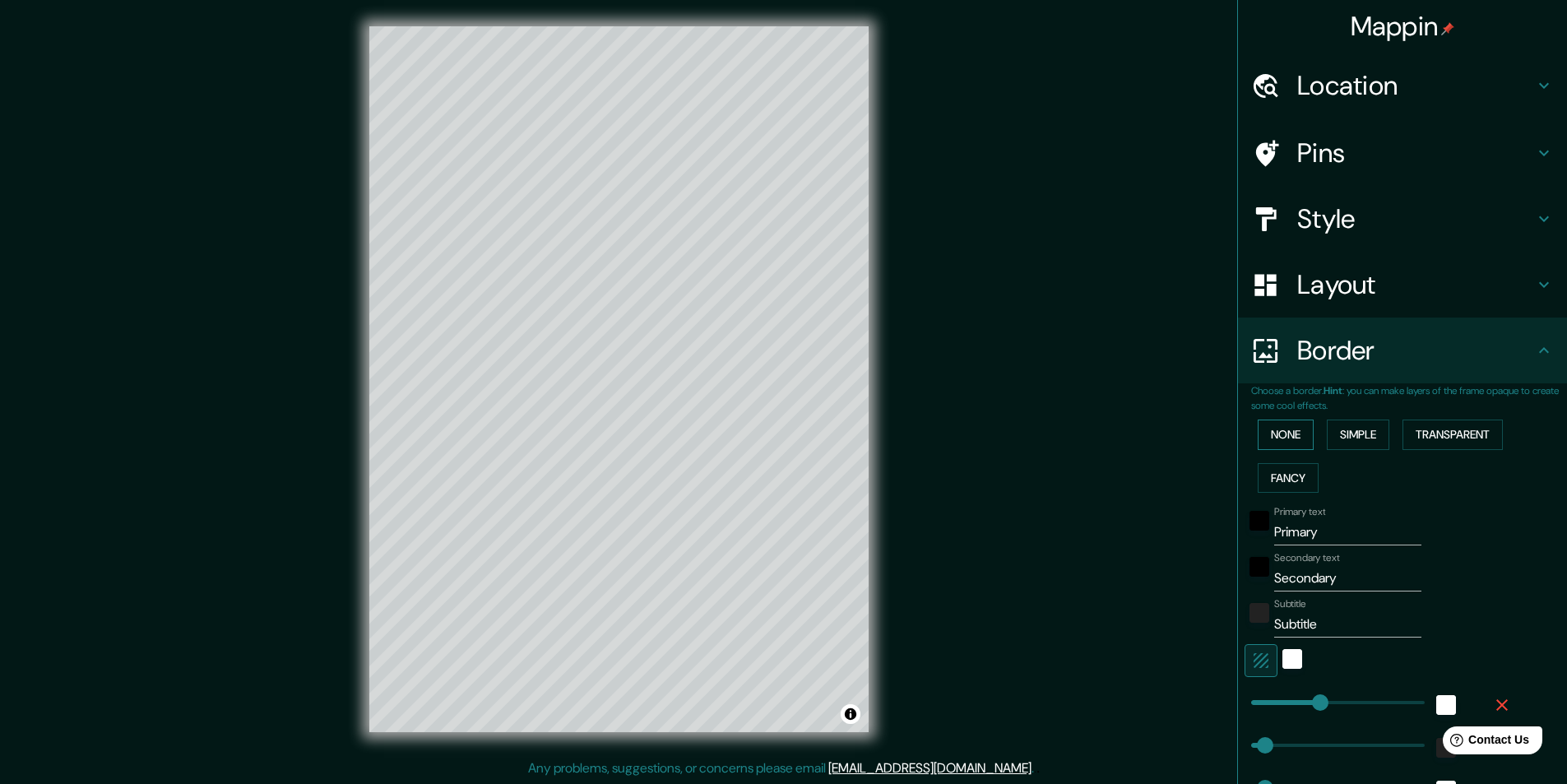
click at [1290, 423] on button "None" at bounding box center [1286, 435] width 56 height 31
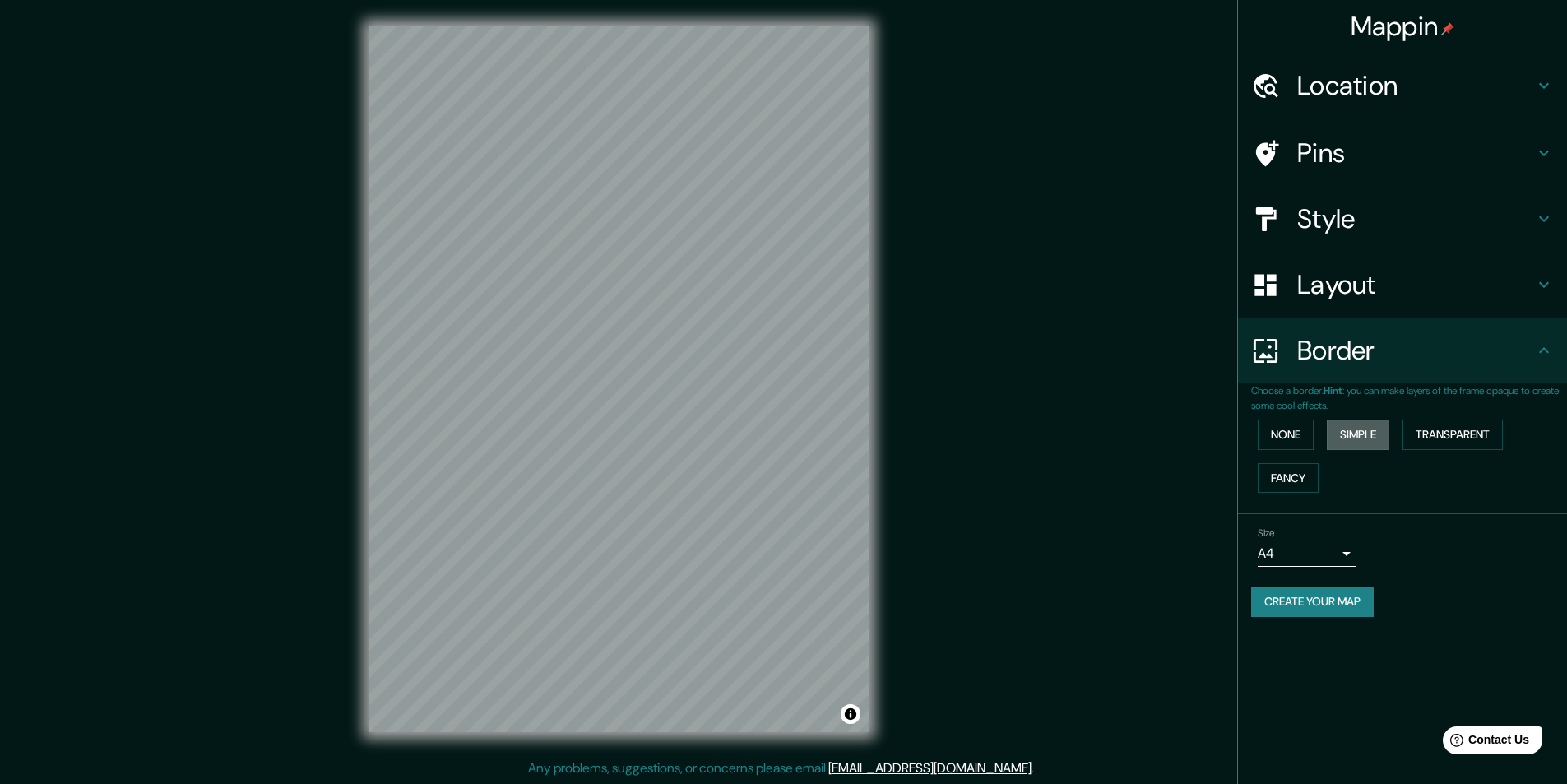
click at [1350, 438] on button "Simple" at bounding box center [1358, 435] width 63 height 31
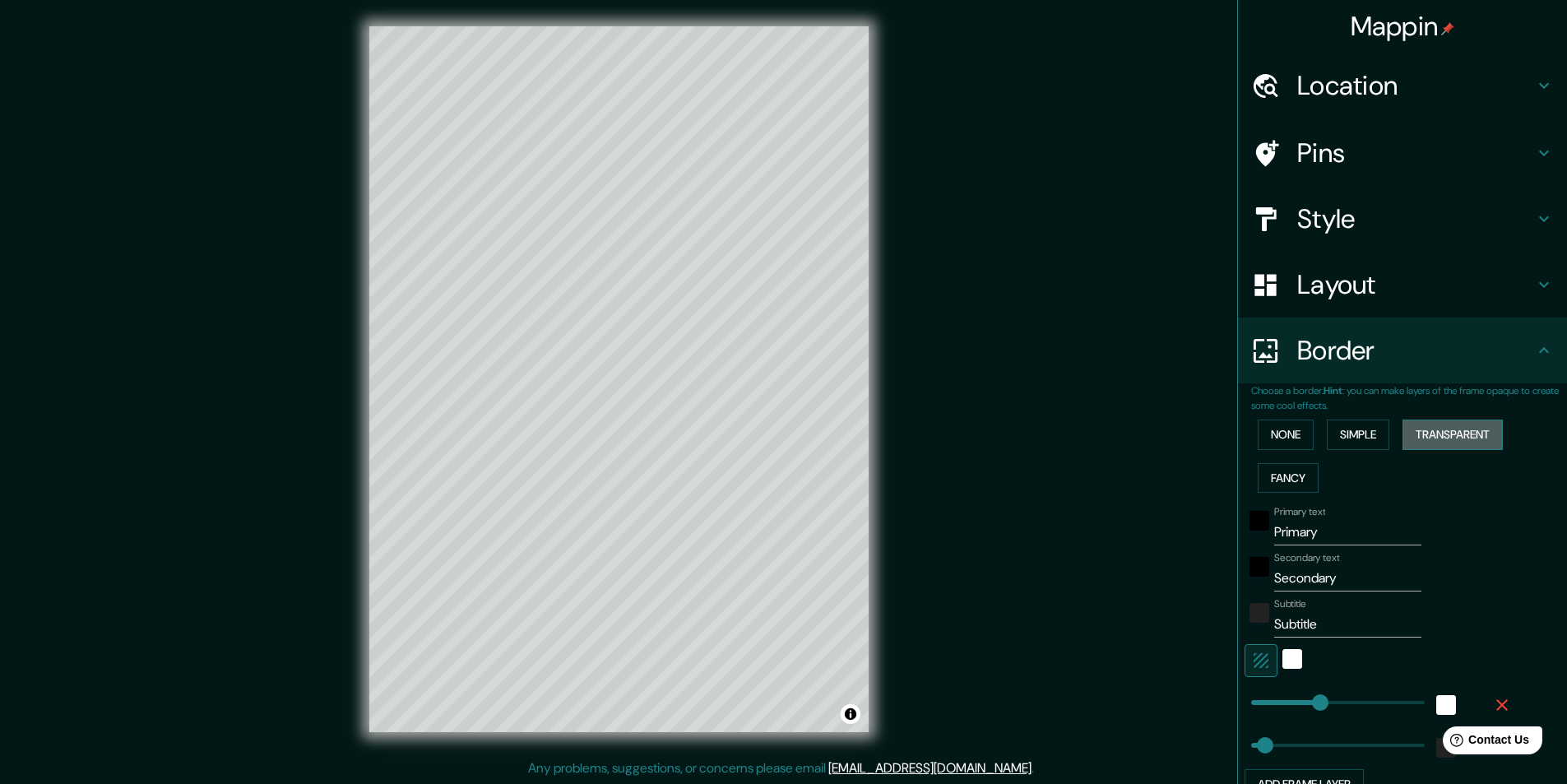
click at [1477, 440] on button "Transparent" at bounding box center [1453, 435] width 100 height 31
click at [1287, 435] on button "None" at bounding box center [1286, 435] width 56 height 31
